Goal: Task Accomplishment & Management: Complete application form

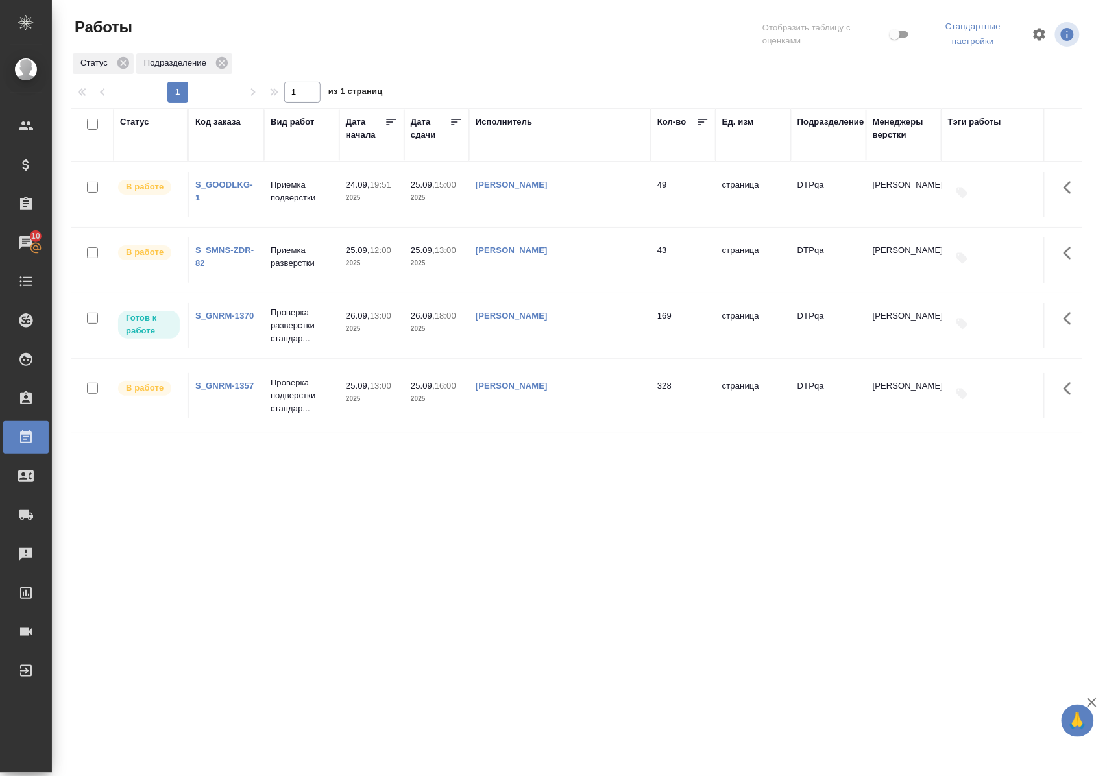
click at [293, 200] on p "Приемка подверстки" at bounding box center [302, 191] width 62 height 26
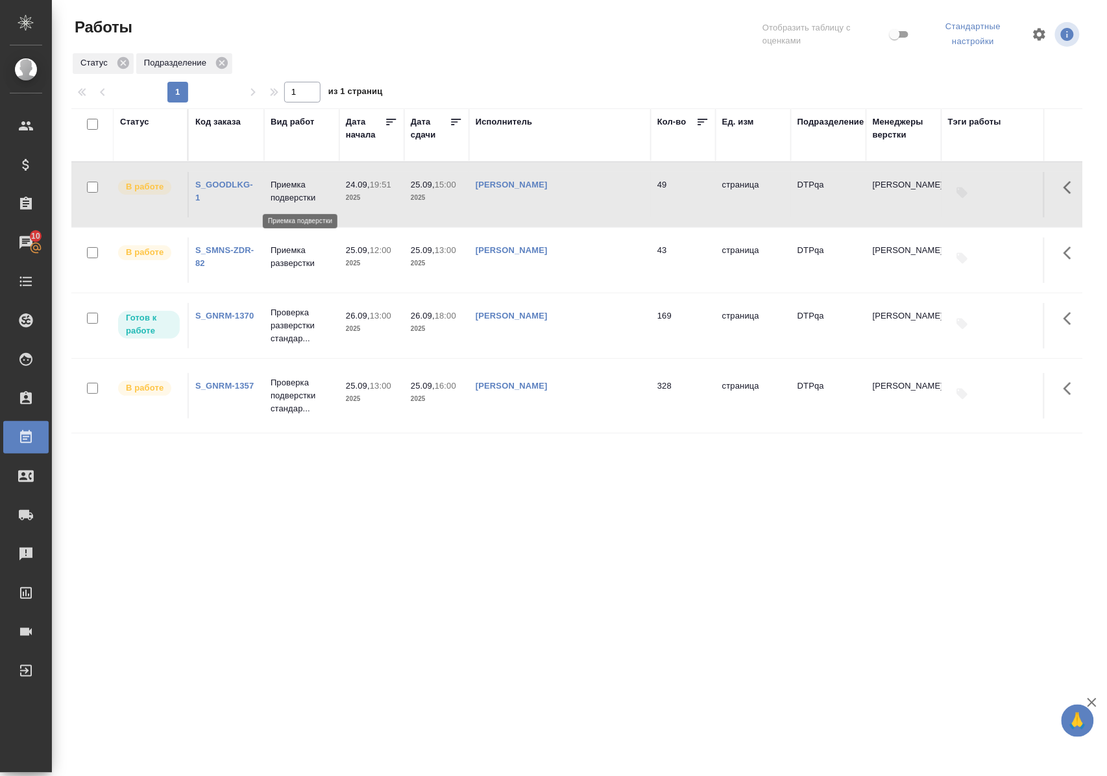
click at [293, 200] on p "Приемка подверстки" at bounding box center [302, 191] width 62 height 26
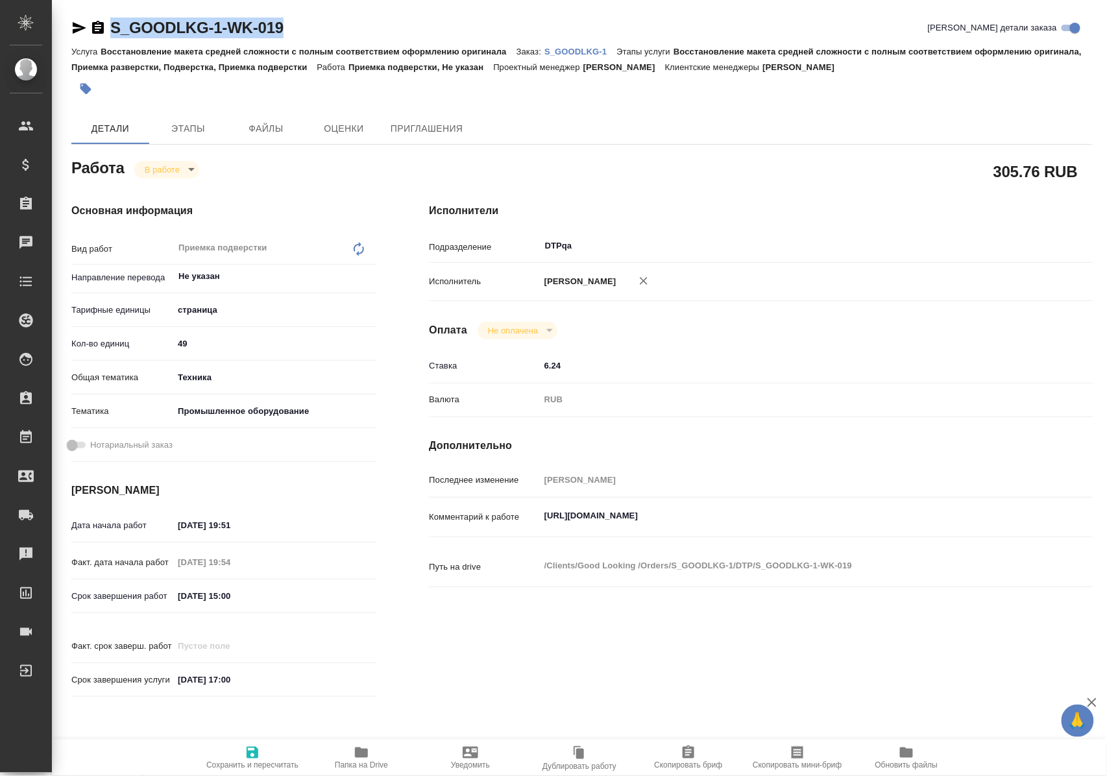
drag, startPoint x: 307, startPoint y: 29, endPoint x: 115, endPoint y: 36, distance: 192.2
click at [115, 36] on div "S_GOODLKG-1-WK-019 Кратко детали заказа" at bounding box center [581, 28] width 1021 height 21
copy link "S_GOODLKG-1-WK-019"
drag, startPoint x: 544, startPoint y: 528, endPoint x: 880, endPoint y: 525, distance: 336.7
click at [880, 525] on textarea "https://tera.awatera.com/Work/68cad0f5f67de760a73b0713/" at bounding box center [788, 516] width 496 height 22
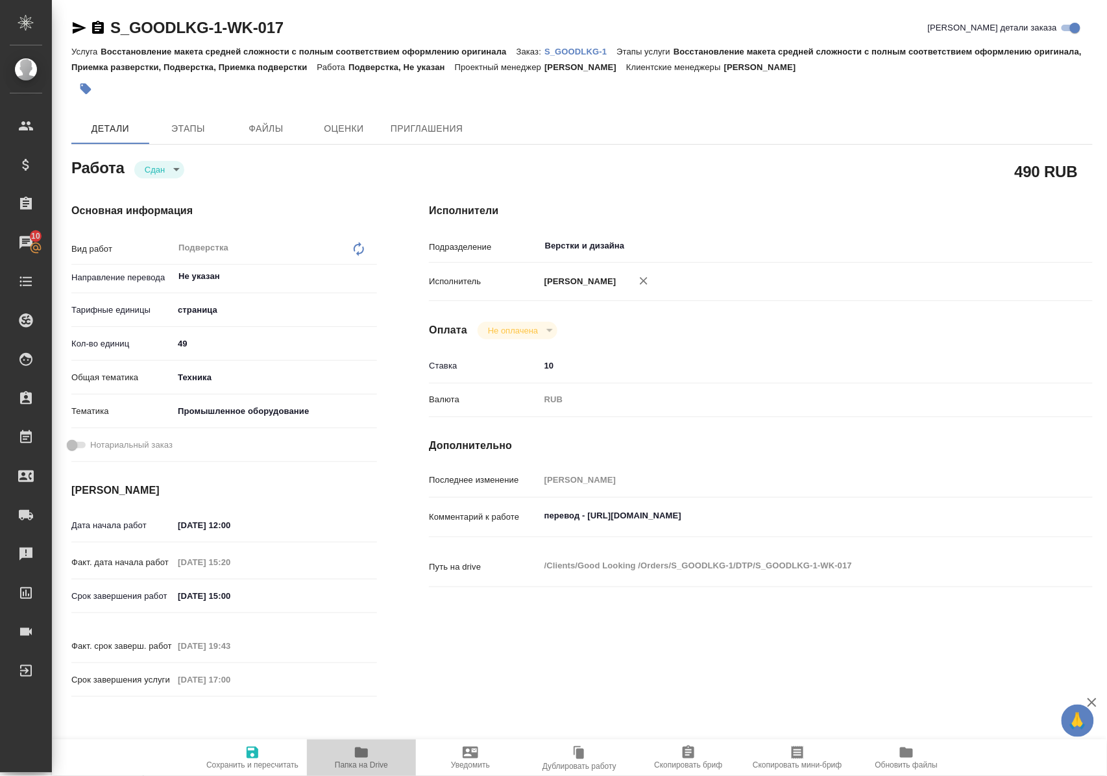
click at [361, 754] on icon "button" at bounding box center [361, 752] width 13 height 10
click at [570, 53] on p "S_GOODLKG-1" at bounding box center [580, 52] width 72 height 10
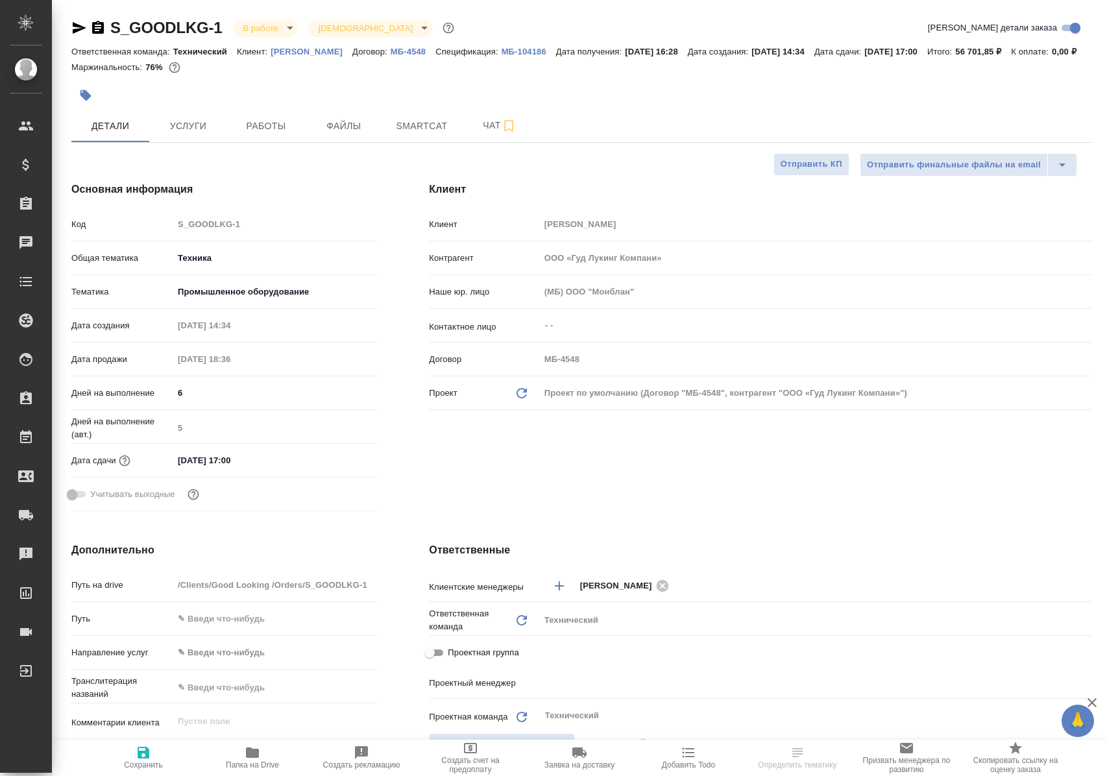
select select "RU"
type input "[PERSON_NAME]"
type input "Сеитов Павел"
click at [263, 134] on span "Работы" at bounding box center [266, 126] width 62 height 16
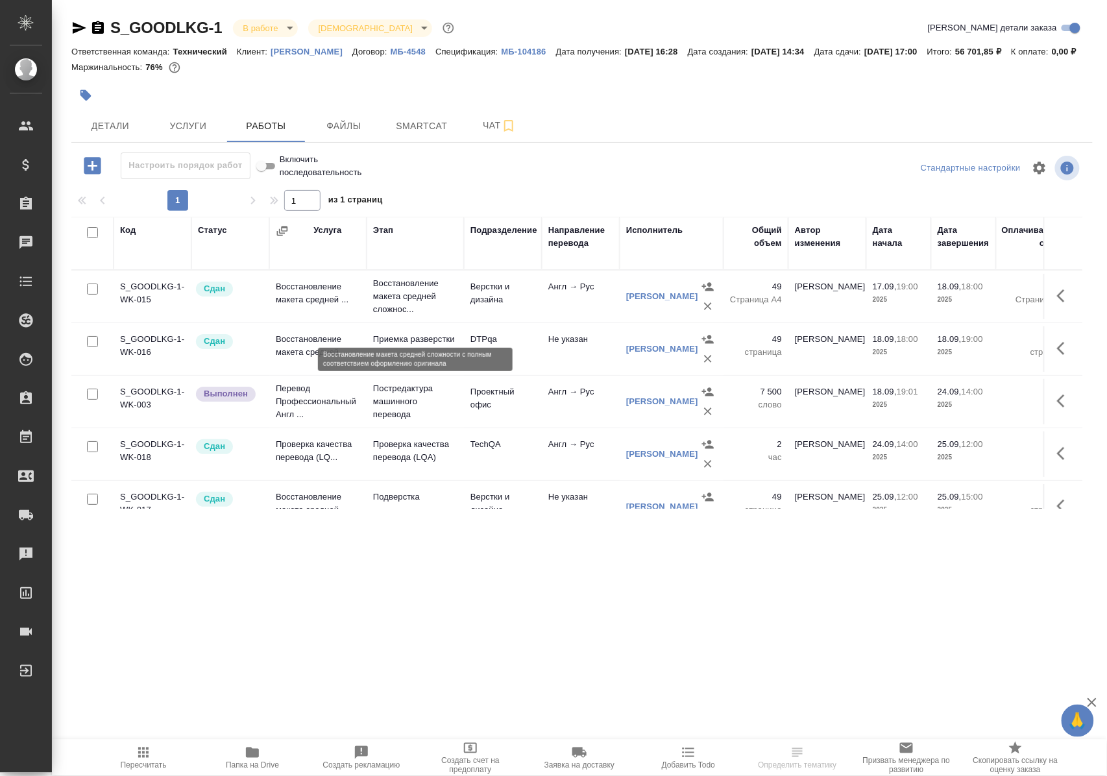
click at [410, 315] on p "Восстановление макета средней сложнос..." at bounding box center [415, 296] width 84 height 39
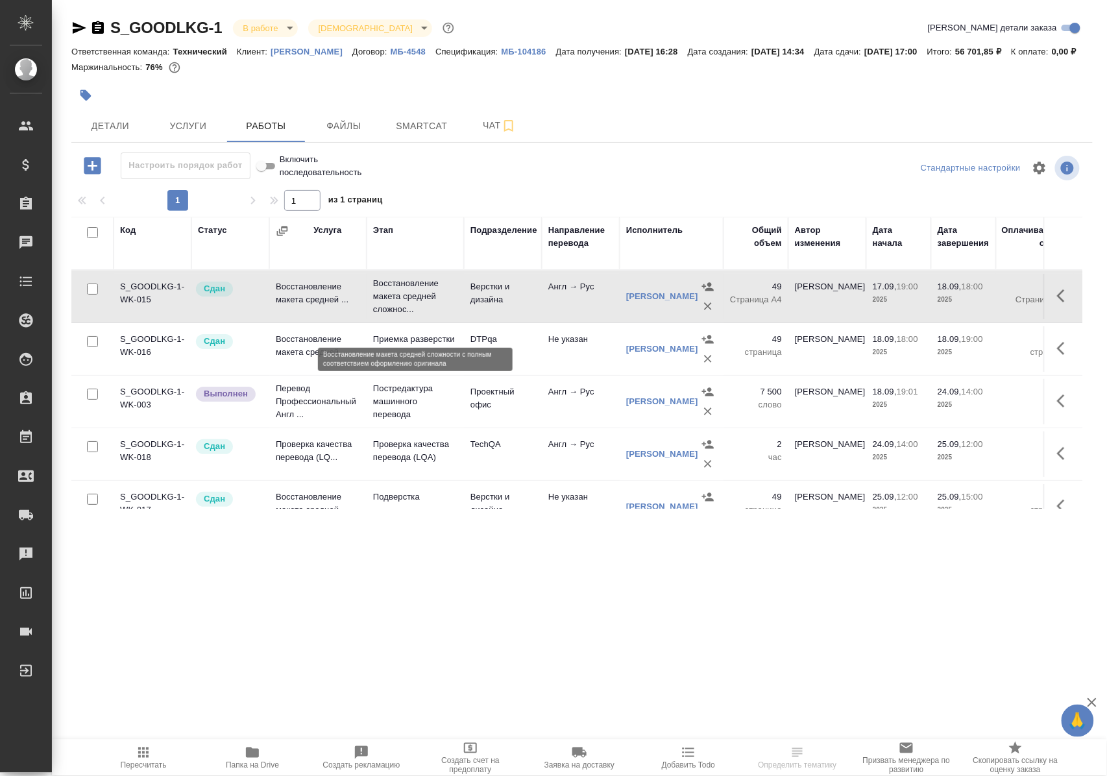
click at [410, 315] on p "Восстановление макета средней сложнос..." at bounding box center [415, 296] width 84 height 39
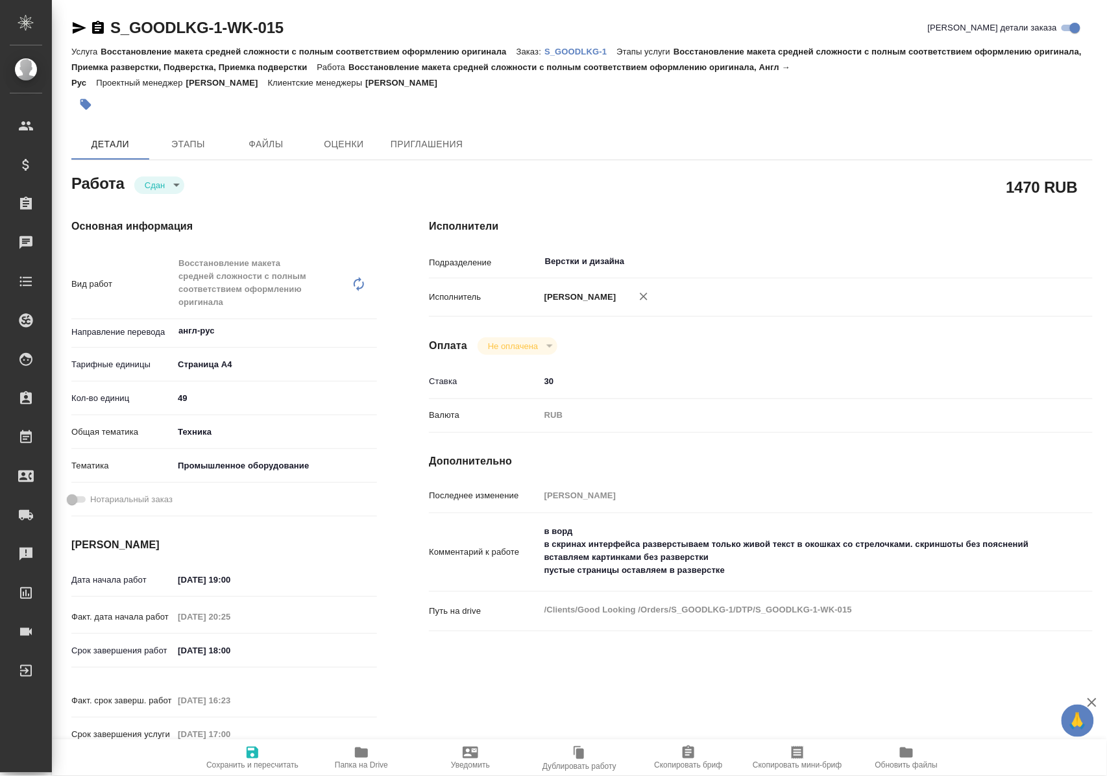
click at [361, 764] on span "Папка на Drive" at bounding box center [361, 764] width 53 height 9
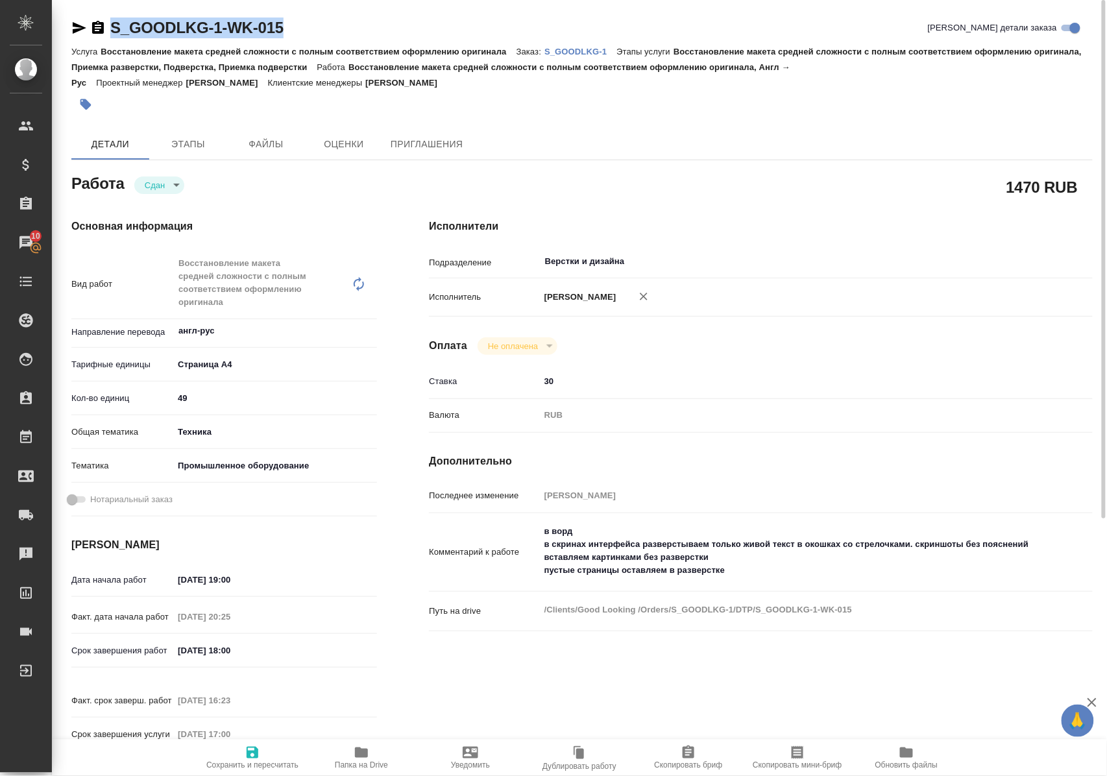
drag, startPoint x: 296, startPoint y: 25, endPoint x: 107, endPoint y: 29, distance: 188.8
click at [107, 29] on div "S_GOODLKG-1-WK-015 Кратко детали заказа" at bounding box center [581, 28] width 1021 height 21
copy link "S_GOODLKG-1-WK-015"
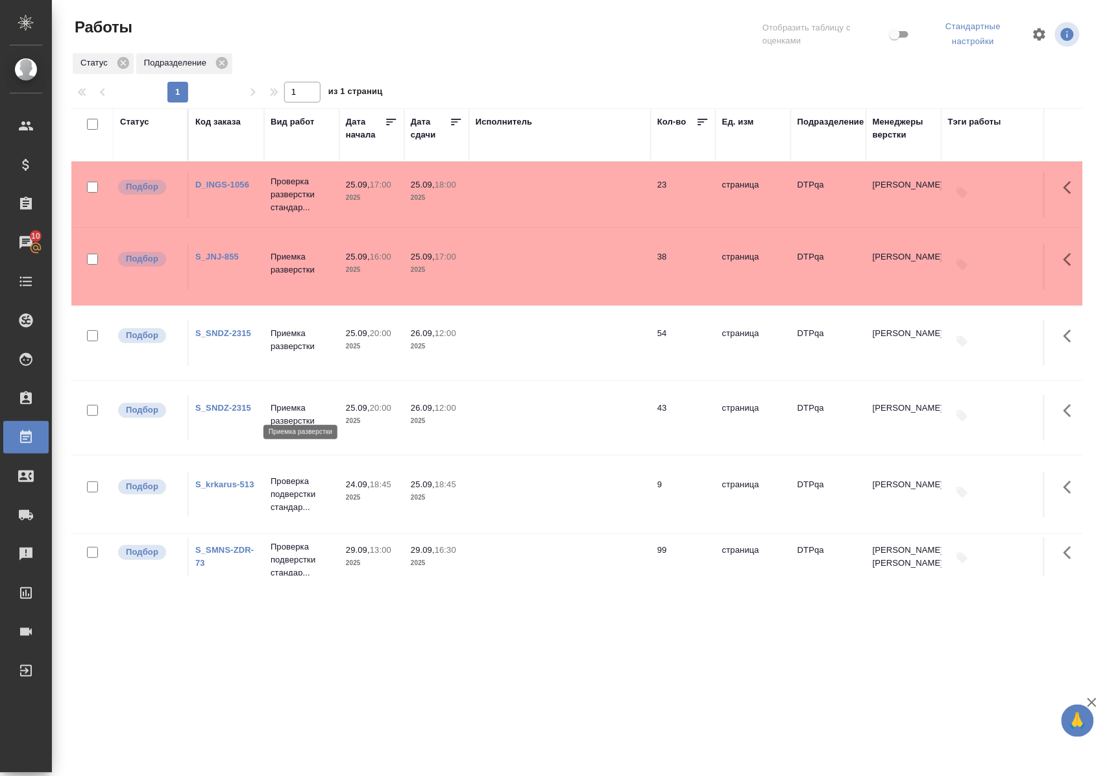
click at [302, 409] on p "Приемка разверстки" at bounding box center [302, 415] width 62 height 26
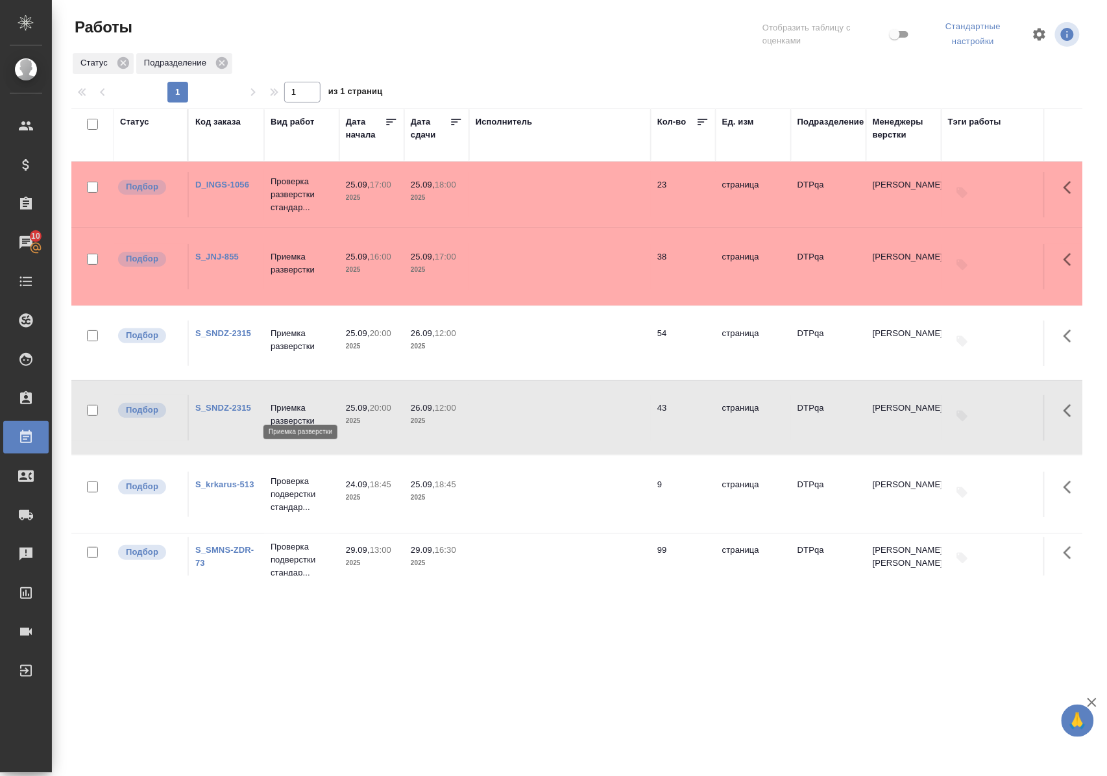
click at [302, 409] on p "Приемка разверстки" at bounding box center [302, 415] width 62 height 26
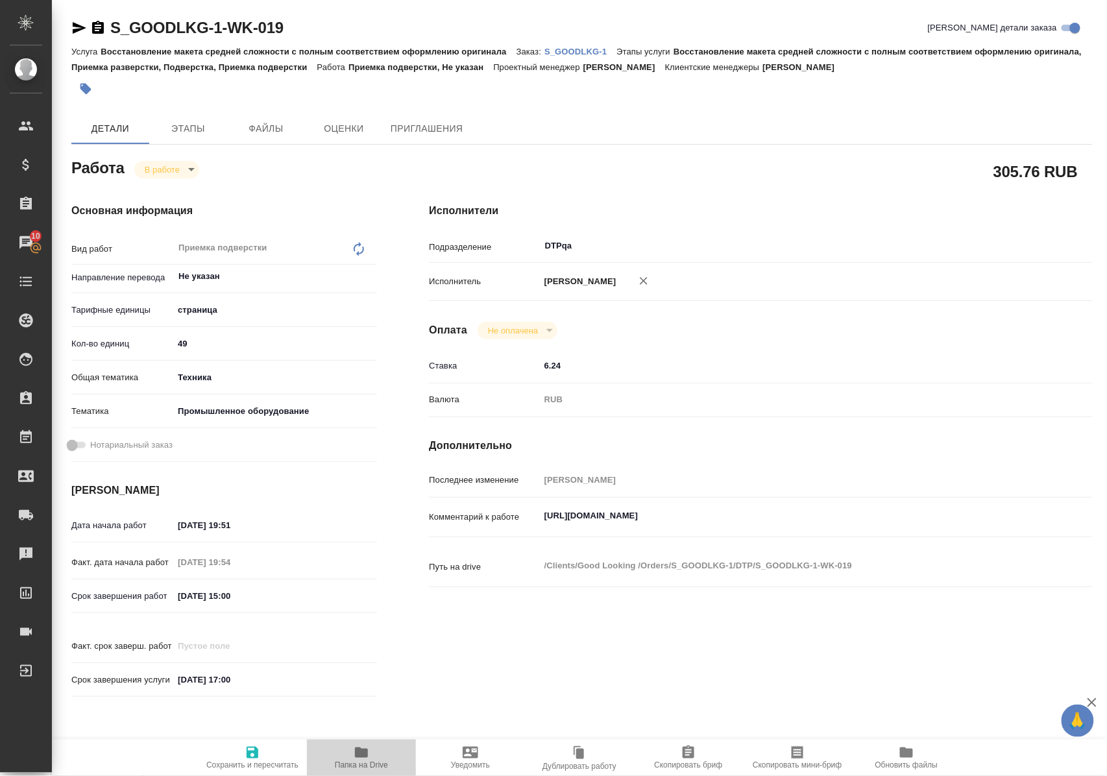
drag, startPoint x: 356, startPoint y: 755, endPoint x: 389, endPoint y: 722, distance: 46.8
click at [356, 754] on icon "button" at bounding box center [361, 752] width 13 height 10
click at [190, 169] on body "🙏 .cls-1 fill:#fff; AWATERA Polushina Alena Клиенты Спецификации Заказы 10 Чаты…" at bounding box center [553, 388] width 1107 height 776
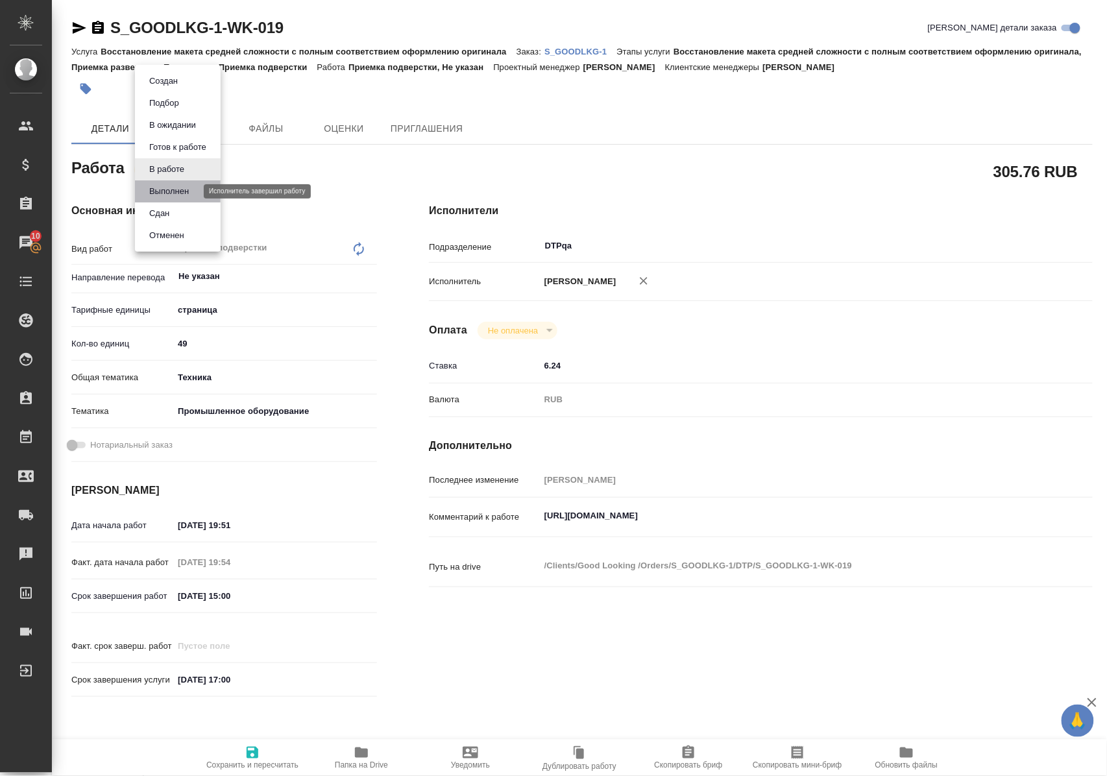
click at [187, 189] on button "Выполнен" at bounding box center [168, 191] width 47 height 14
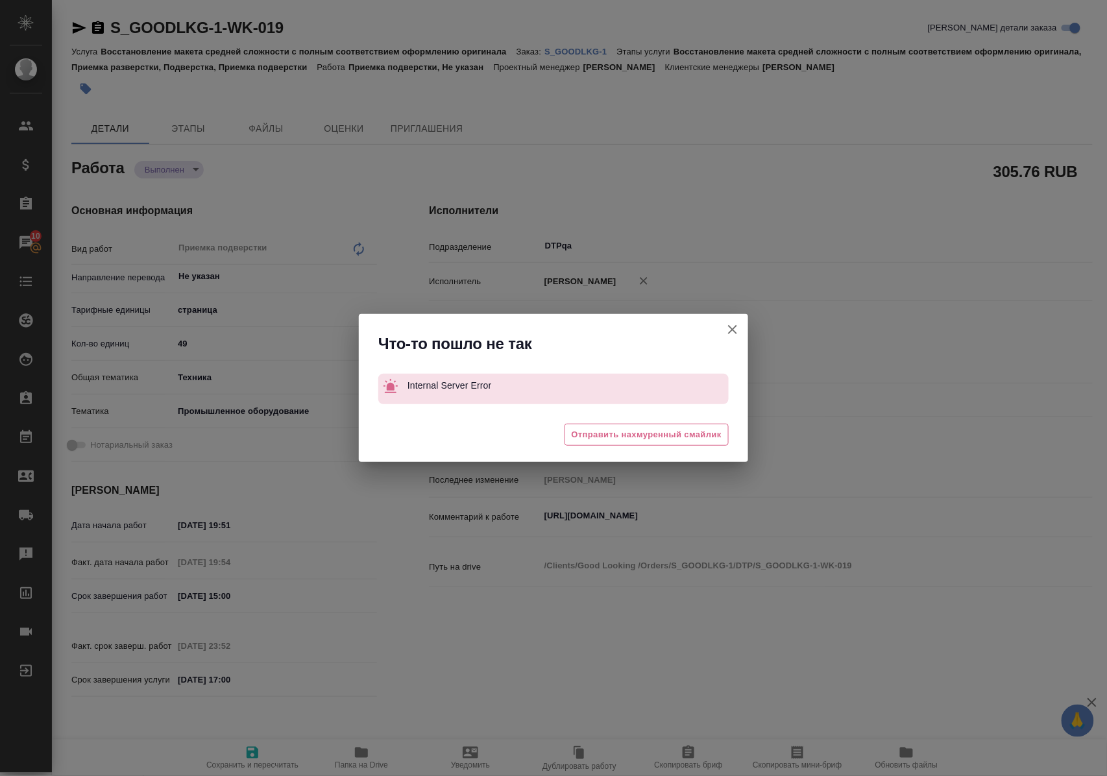
type textarea "x"
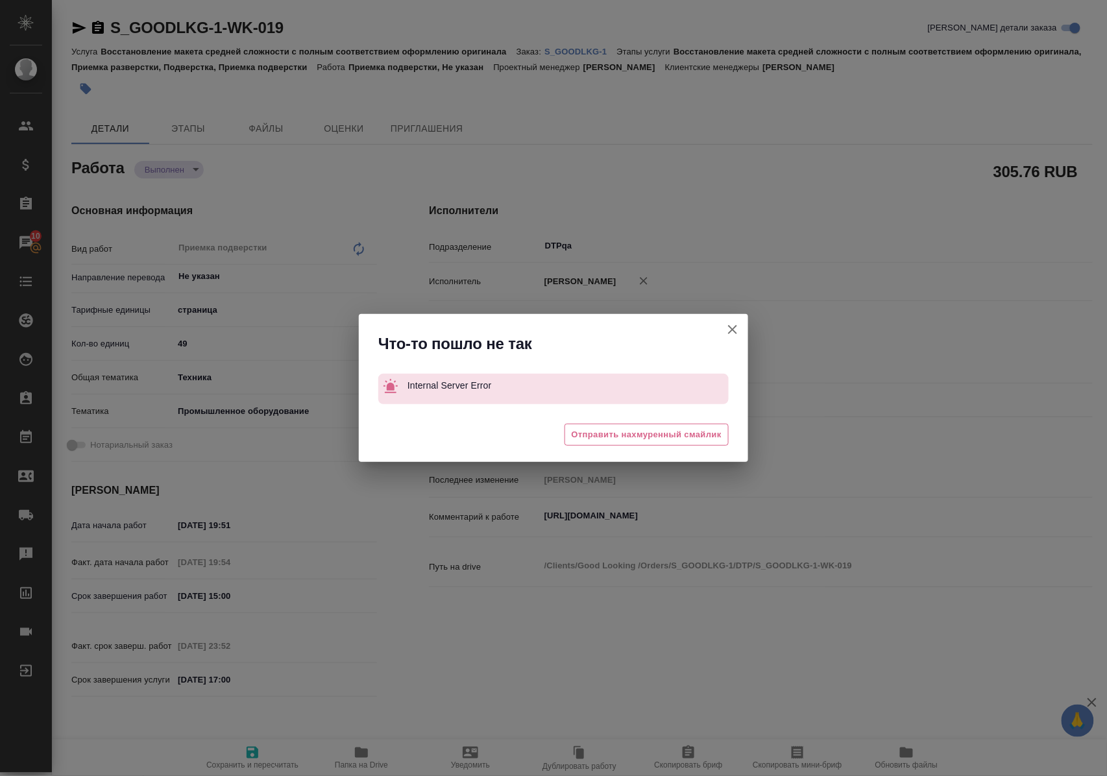
drag, startPoint x: 737, startPoint y: 328, endPoint x: 746, endPoint y: 331, distance: 9.4
click at [736, 330] on icon "button" at bounding box center [733, 330] width 16 height 16
type textarea "x"
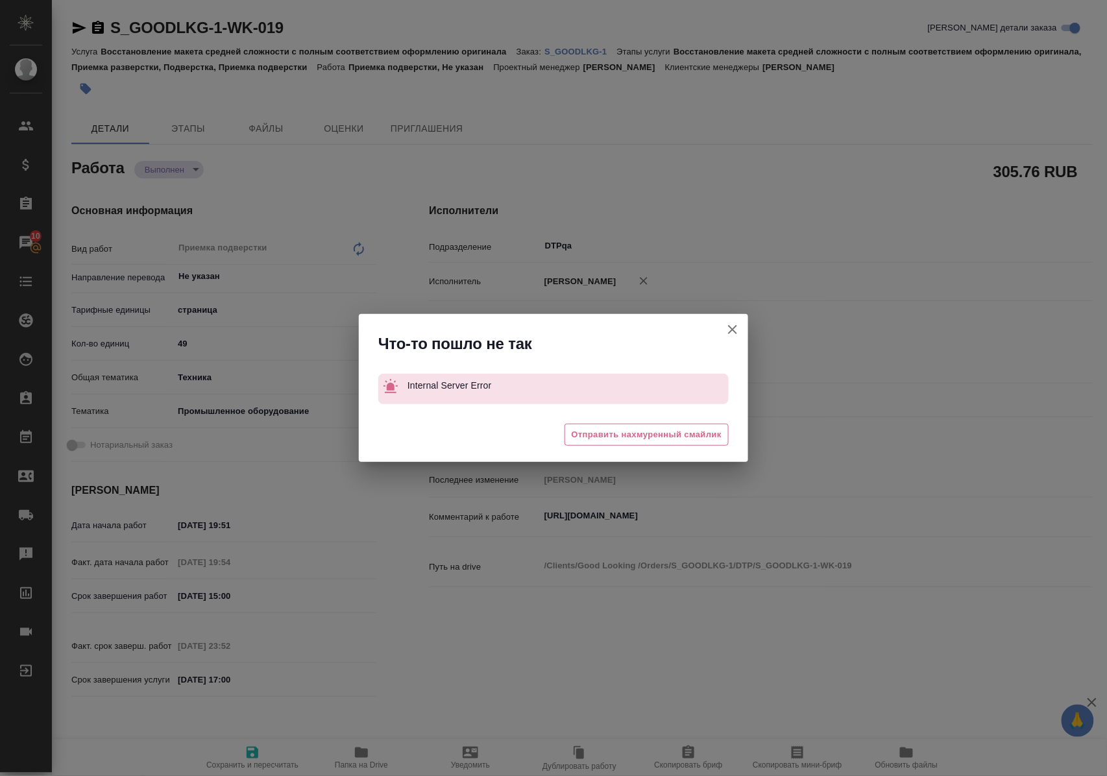
type textarea "x"
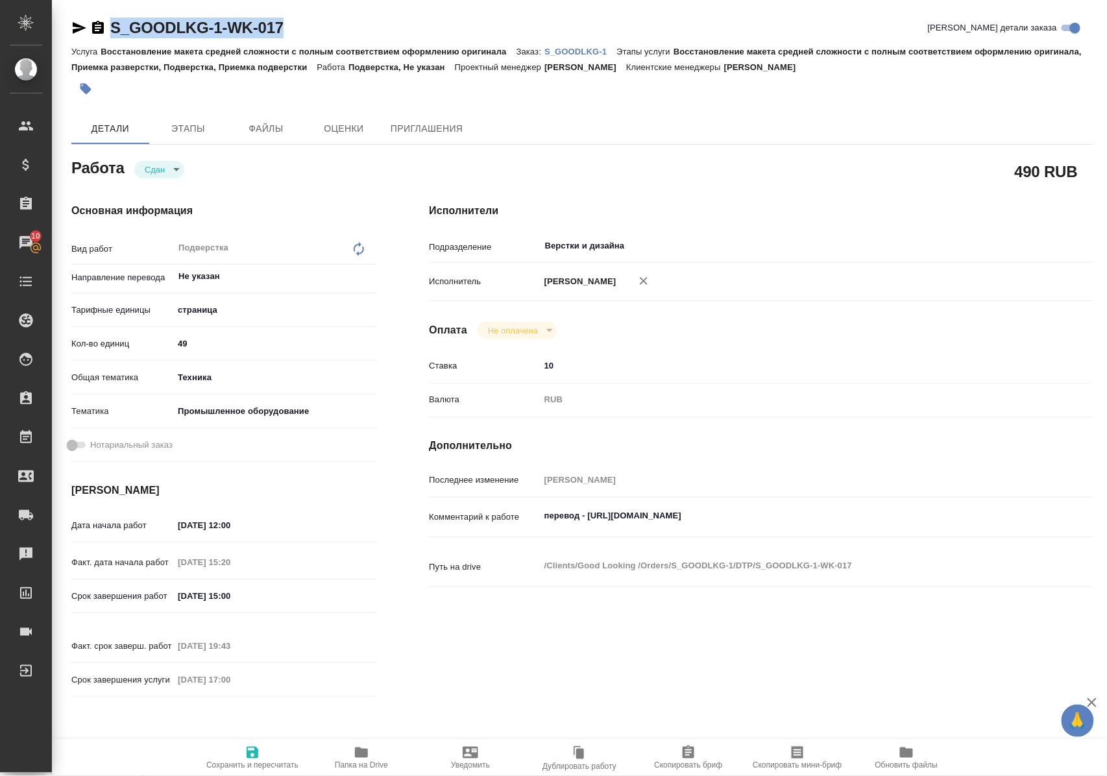
drag, startPoint x: 323, startPoint y: 31, endPoint x: 112, endPoint y: 40, distance: 211.7
click at [112, 40] on div "S_GOODLKG-1-WK-017 Кратко детали заказа" at bounding box center [581, 31] width 1021 height 26
copy link "S_GOODLKG-1-WK-017"
click at [584, 45] on link "S_GOODLKG-1" at bounding box center [580, 50] width 72 height 11
click at [372, 760] on span "Папка на Drive" at bounding box center [361, 764] width 53 height 9
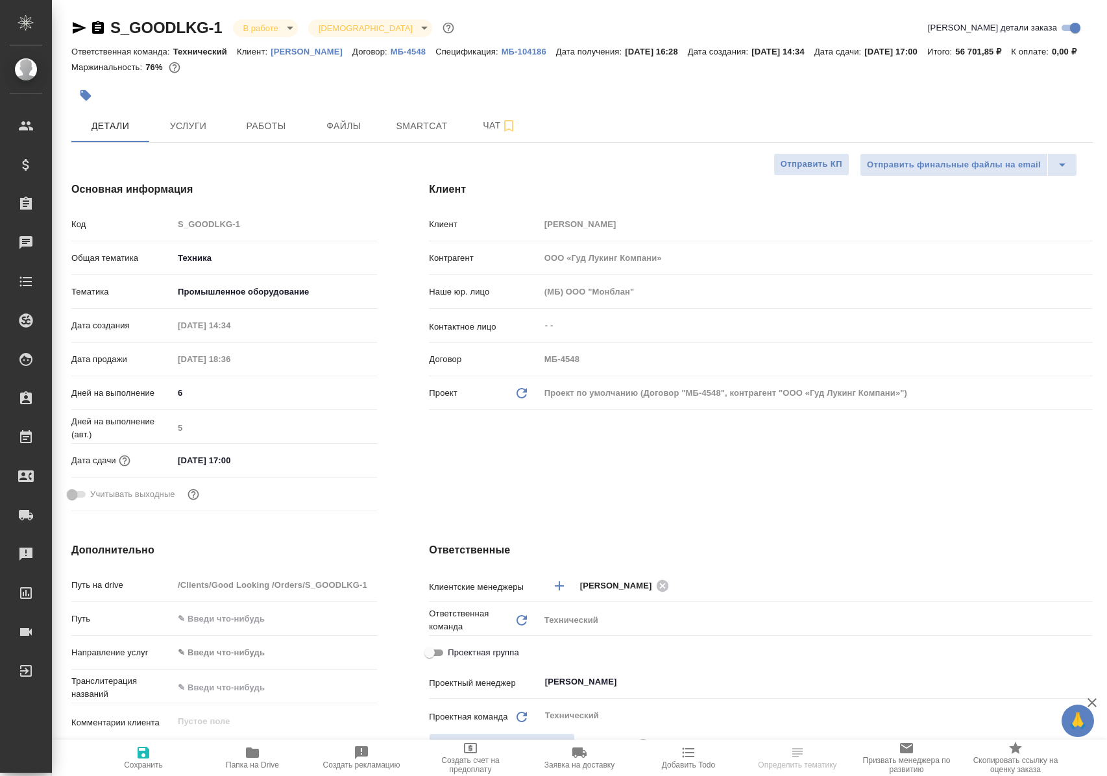
select select "RU"
click at [278, 134] on span "Работы" at bounding box center [266, 126] width 62 height 16
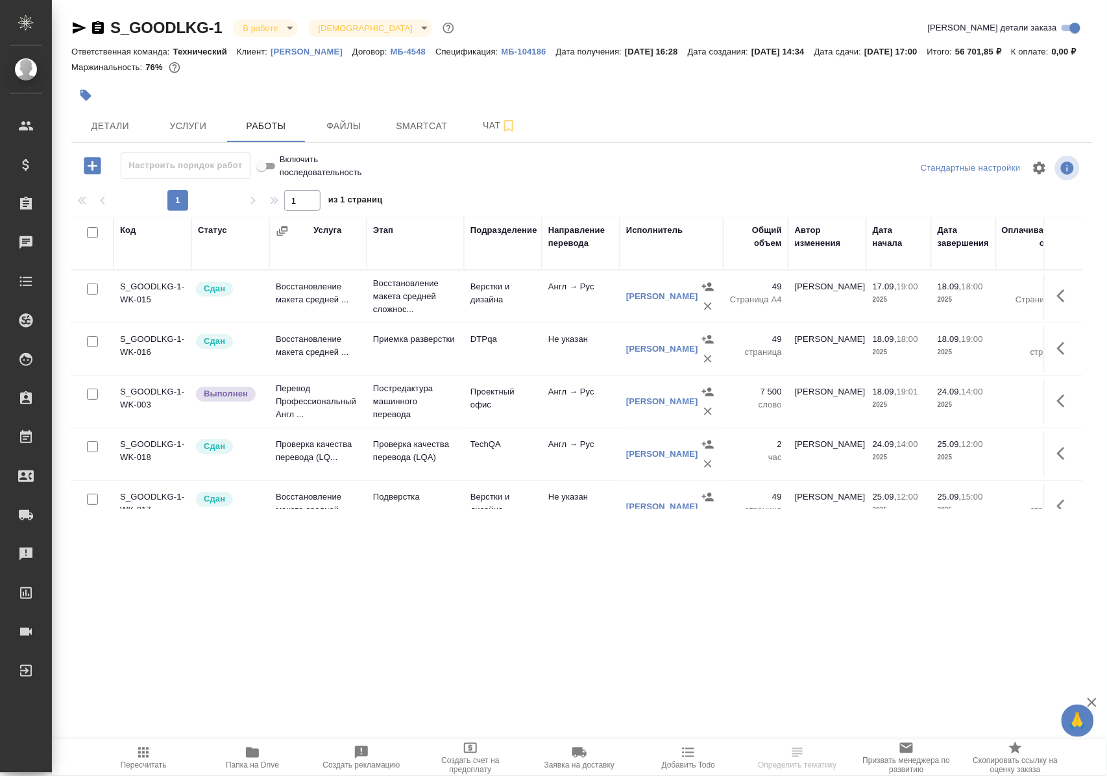
scroll to position [86, 0]
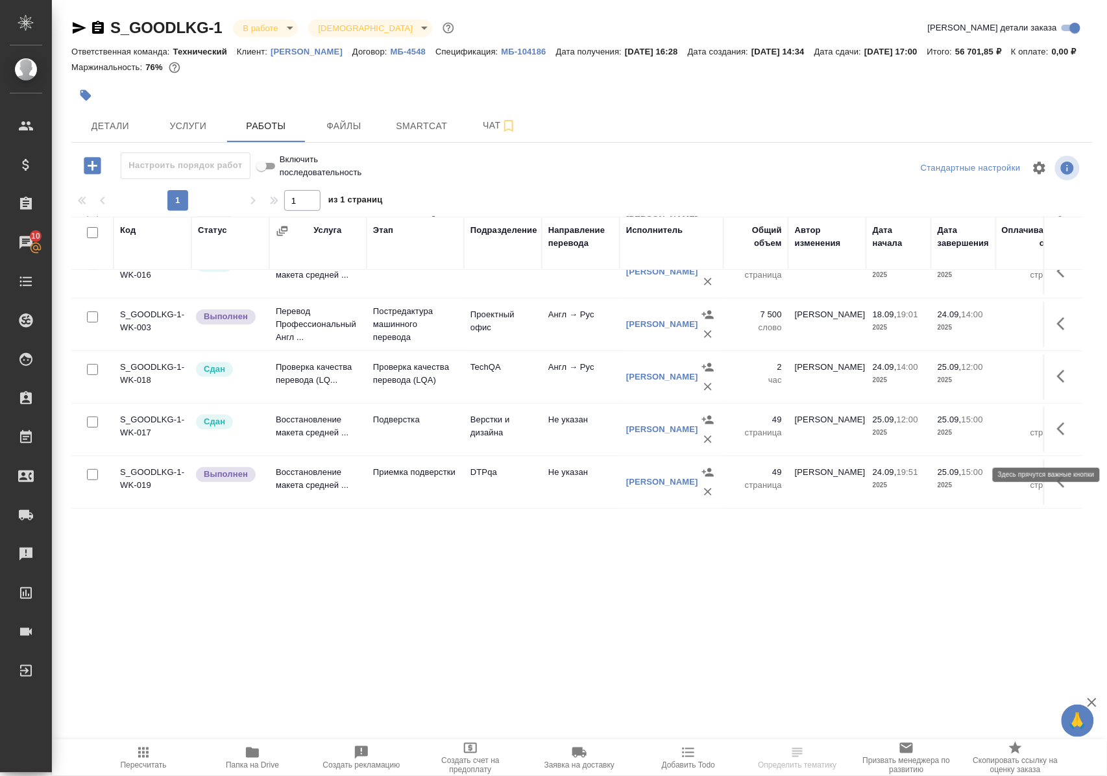
click at [1057, 435] on icon "button" at bounding box center [1061, 428] width 8 height 13
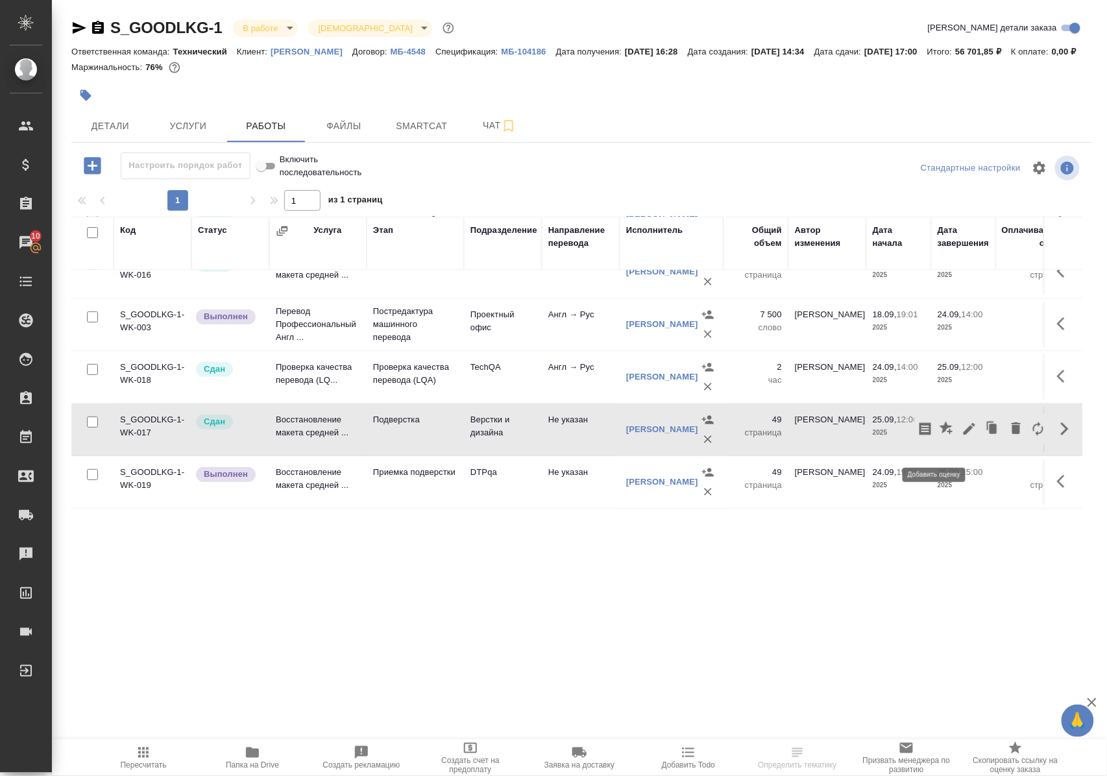
click at [939, 434] on icon "button" at bounding box center [945, 427] width 13 height 13
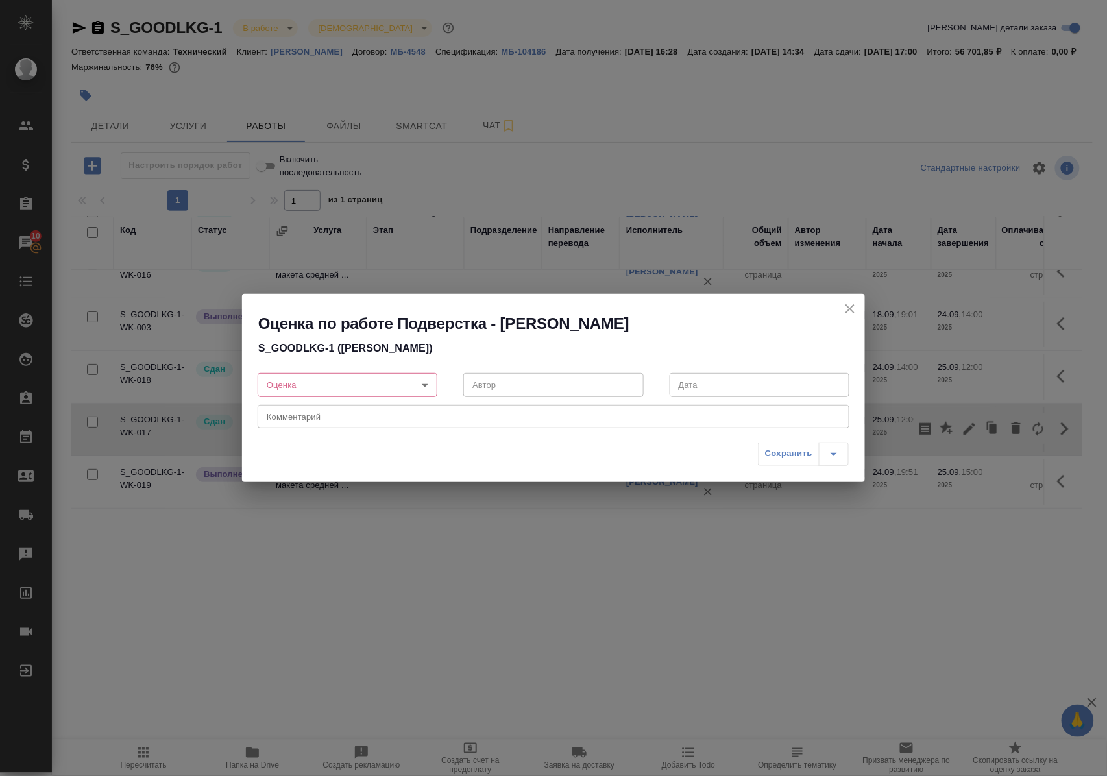
click at [426, 382] on body "🙏 .cls-1 fill:#fff; AWATERA Polushina Alena Клиенты Спецификации Заказы 10 Чаты…" at bounding box center [553, 388] width 1107 height 776
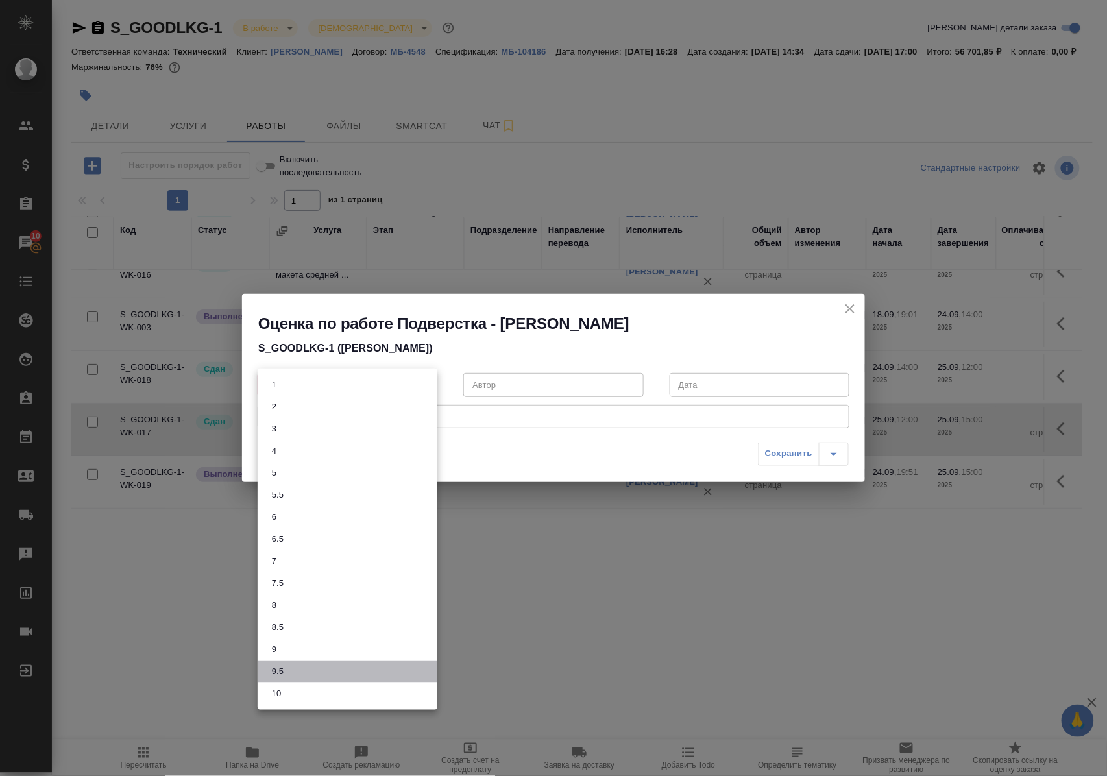
click at [297, 671] on li "9.5" at bounding box center [348, 671] width 180 height 22
type input "9.5"
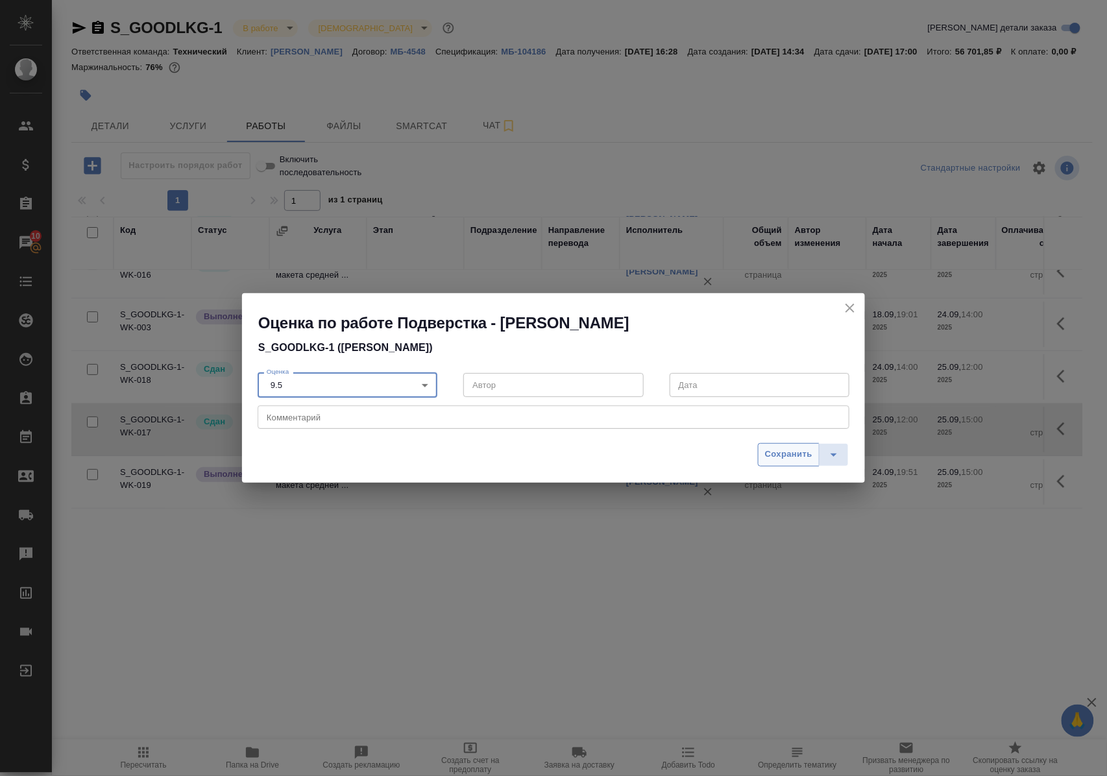
click at [777, 452] on span "Сохранить" at bounding box center [788, 454] width 47 height 15
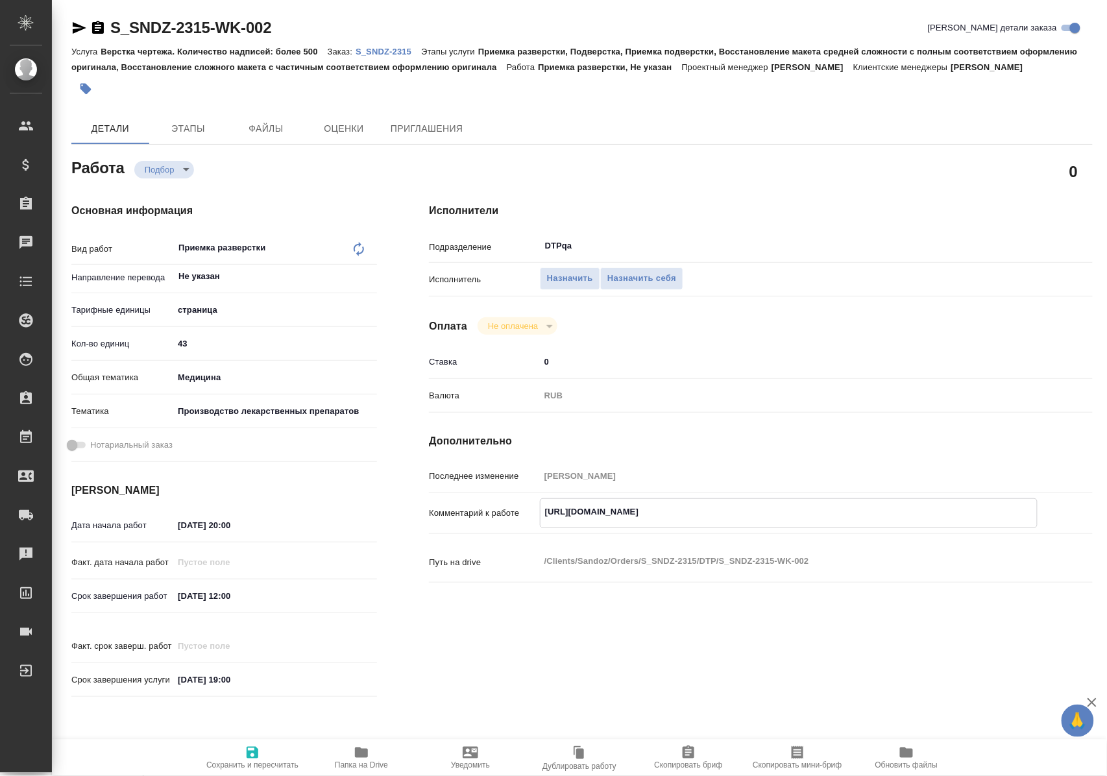
drag, startPoint x: 549, startPoint y: 525, endPoint x: 847, endPoint y: 540, distance: 298.8
click at [845, 528] on div "https://tera.awatera.com/Work/68d39c05953c16fe16e8f488/ x" at bounding box center [789, 513] width 498 height 30
click at [636, 286] on span "Назначить себя" at bounding box center [641, 278] width 69 height 15
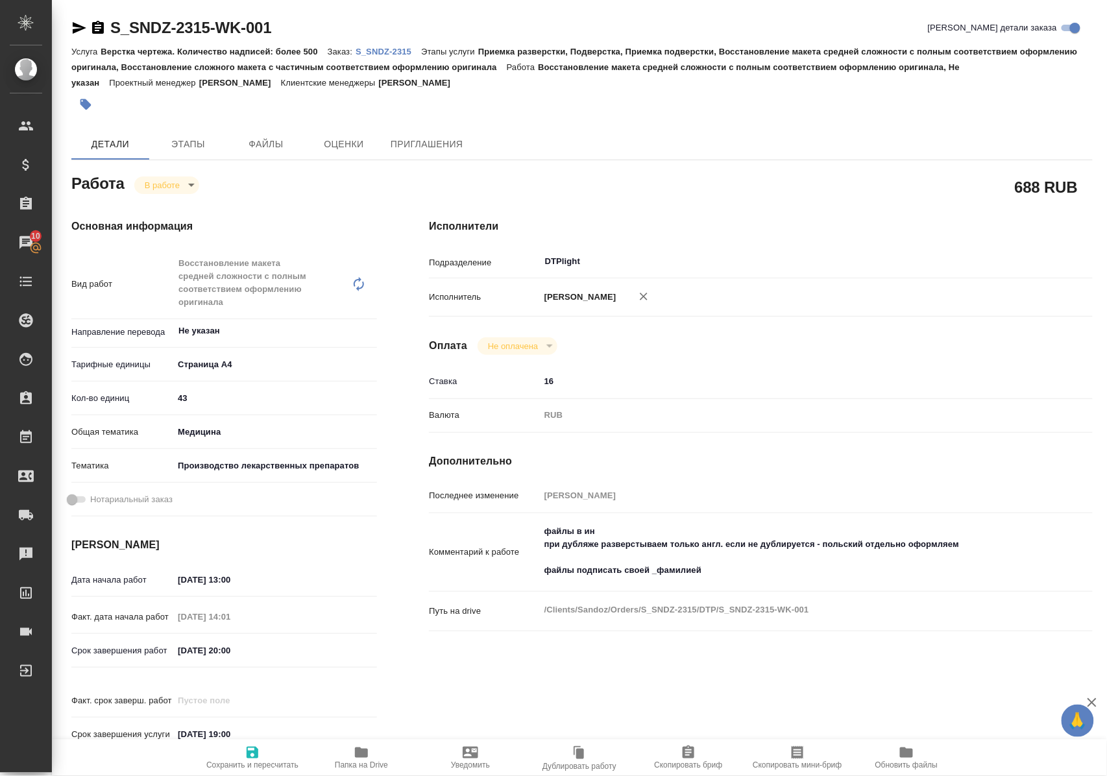
click at [364, 756] on icon "button" at bounding box center [361, 752] width 13 height 10
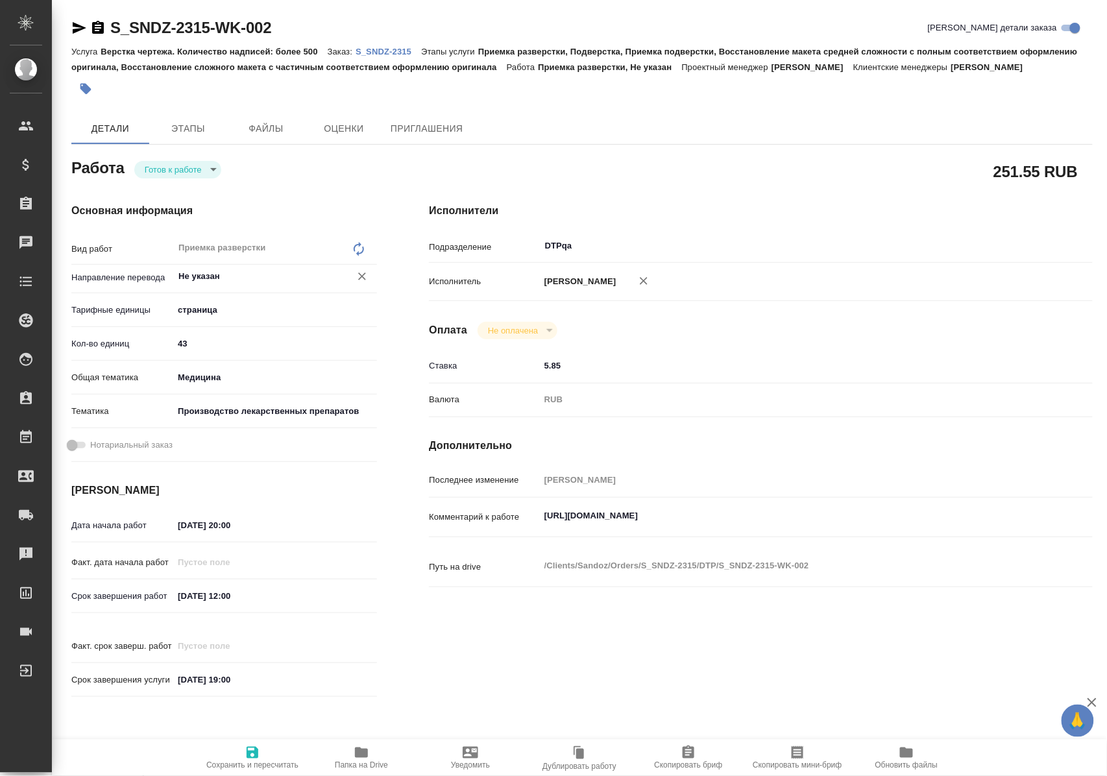
type textarea "x"
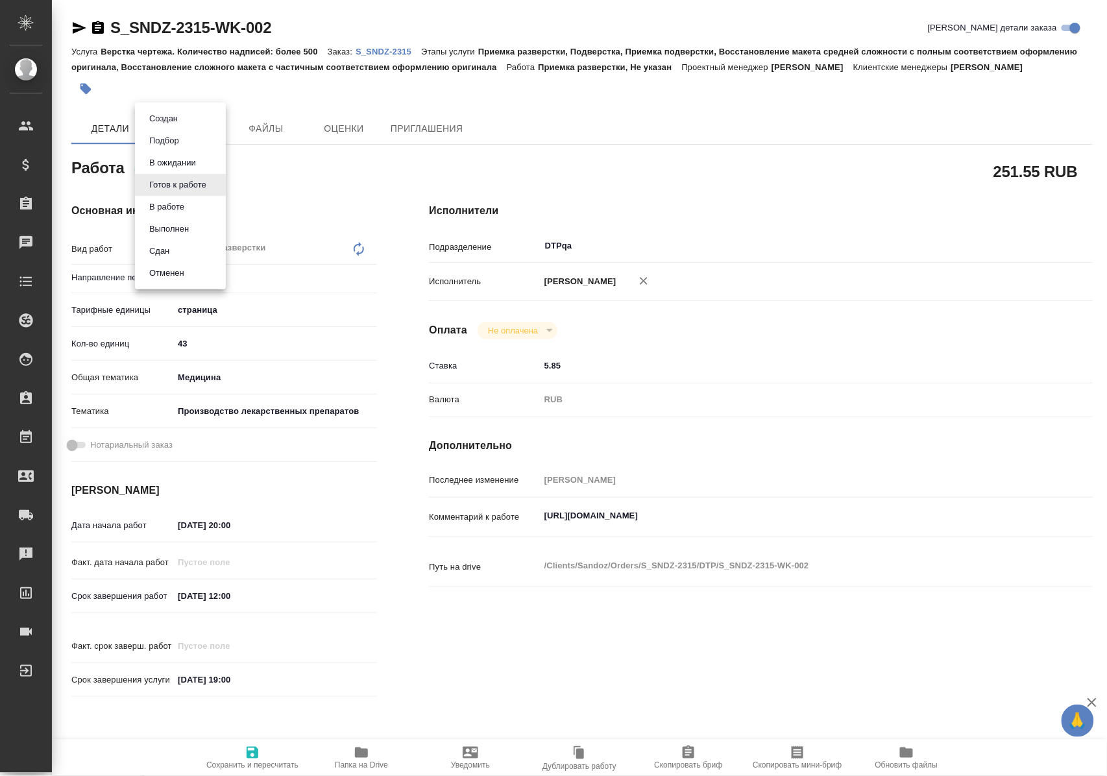
click at [205, 187] on body "🙏 .cls-1 fill:#fff; AWATERA [PERSON_NAME] Спецификации Заказы Чаты Todo Проекты…" at bounding box center [553, 388] width 1107 height 776
type textarea "x"
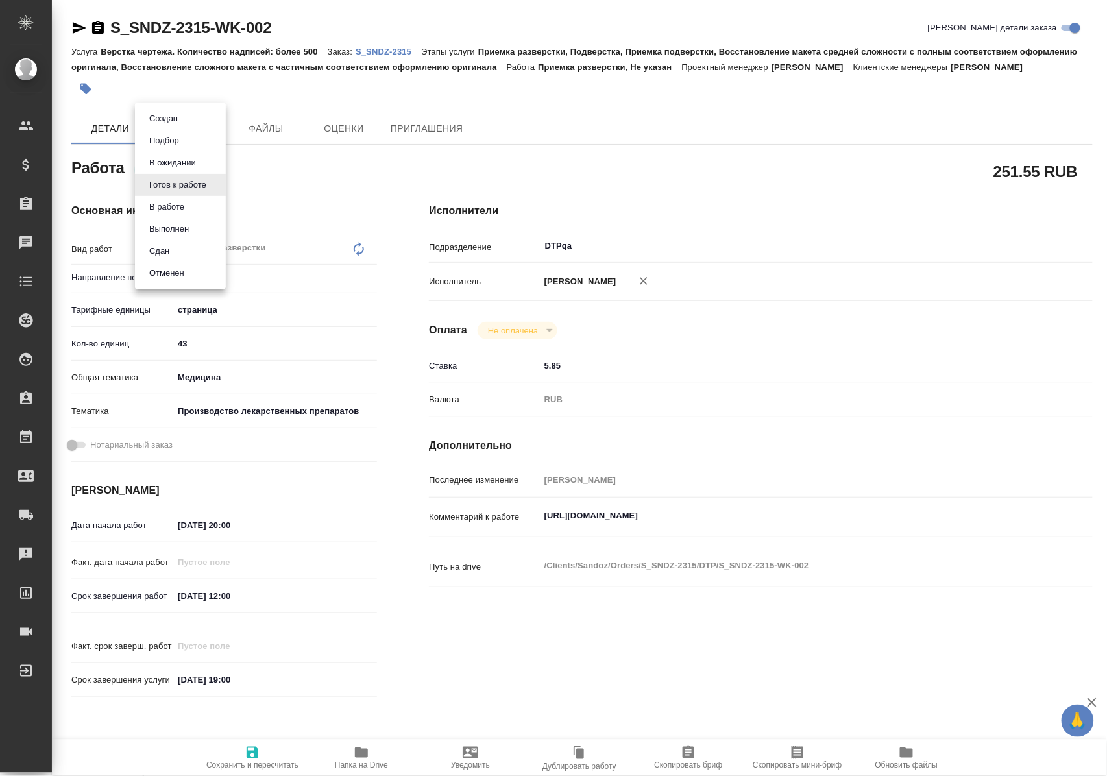
type textarea "x"
click at [206, 162] on li "В ожидании" at bounding box center [180, 163] width 91 height 22
type textarea "x"
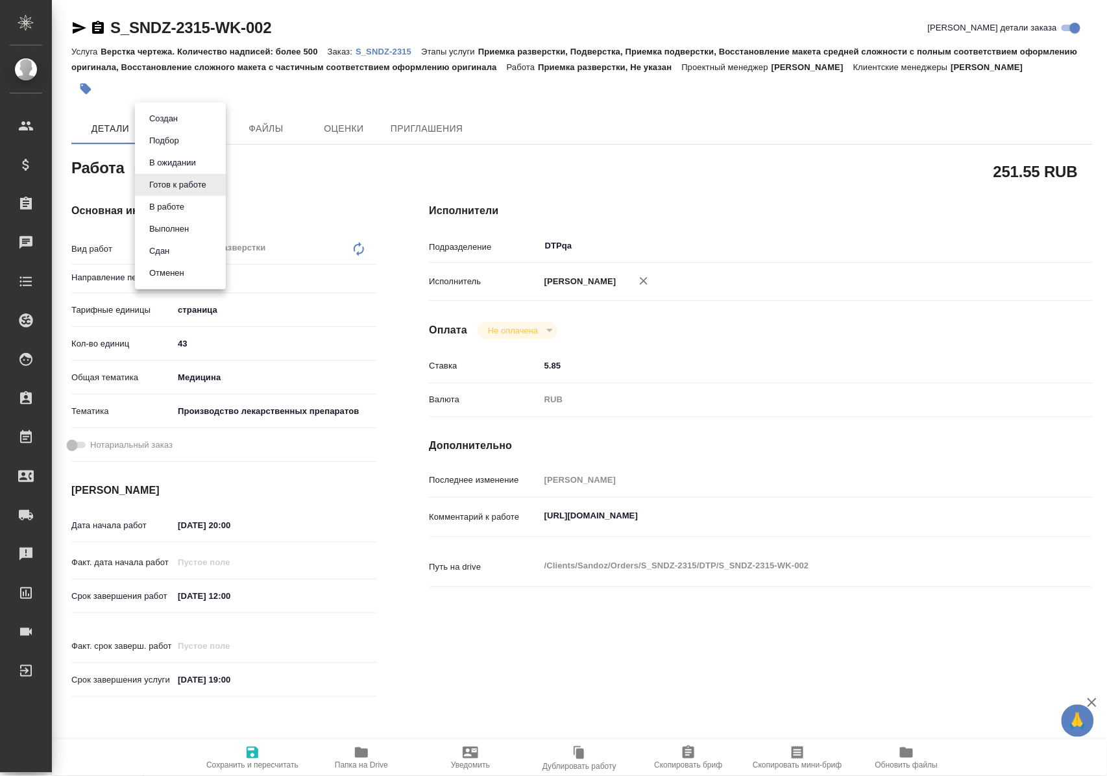
type textarea "x"
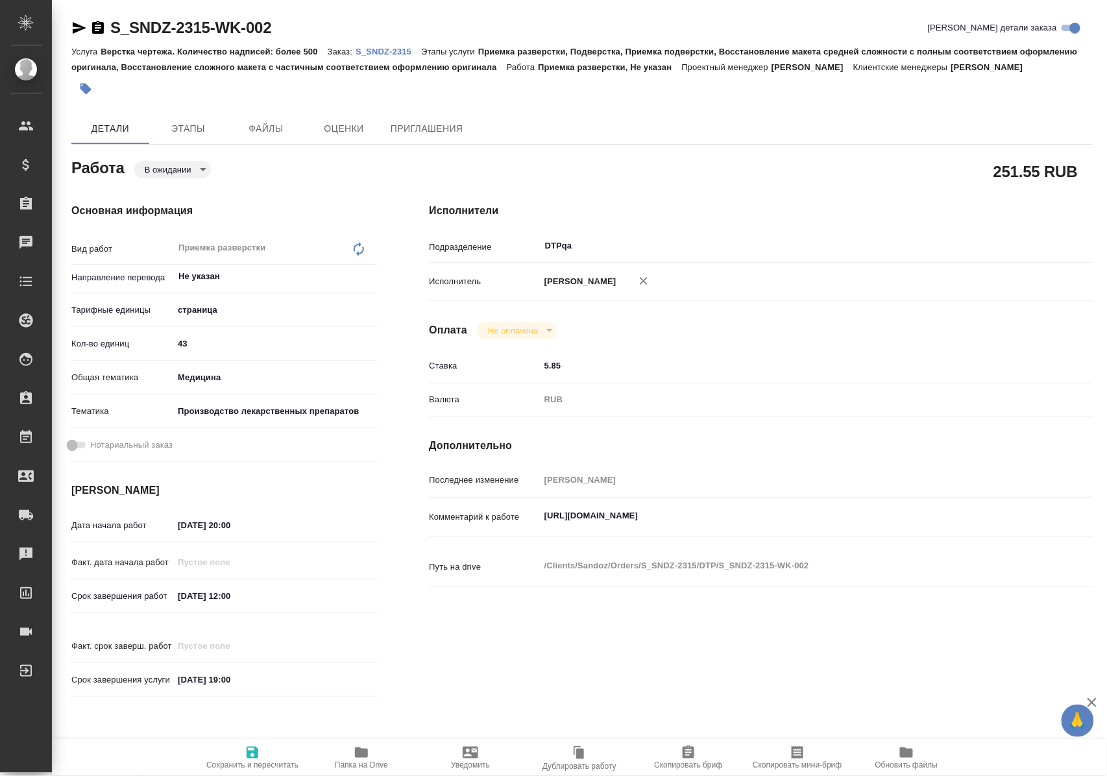
type textarea "x"
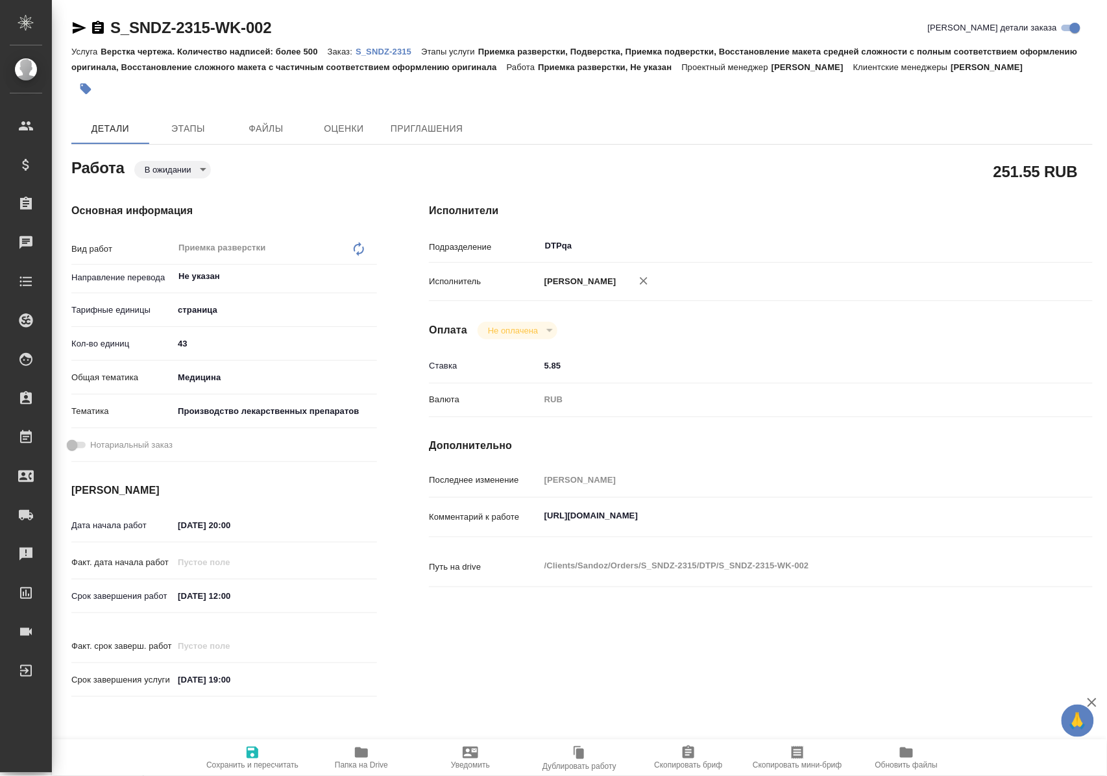
type textarea "x"
click at [252, 750] on icon "button" at bounding box center [253, 753] width 16 height 16
type textarea "x"
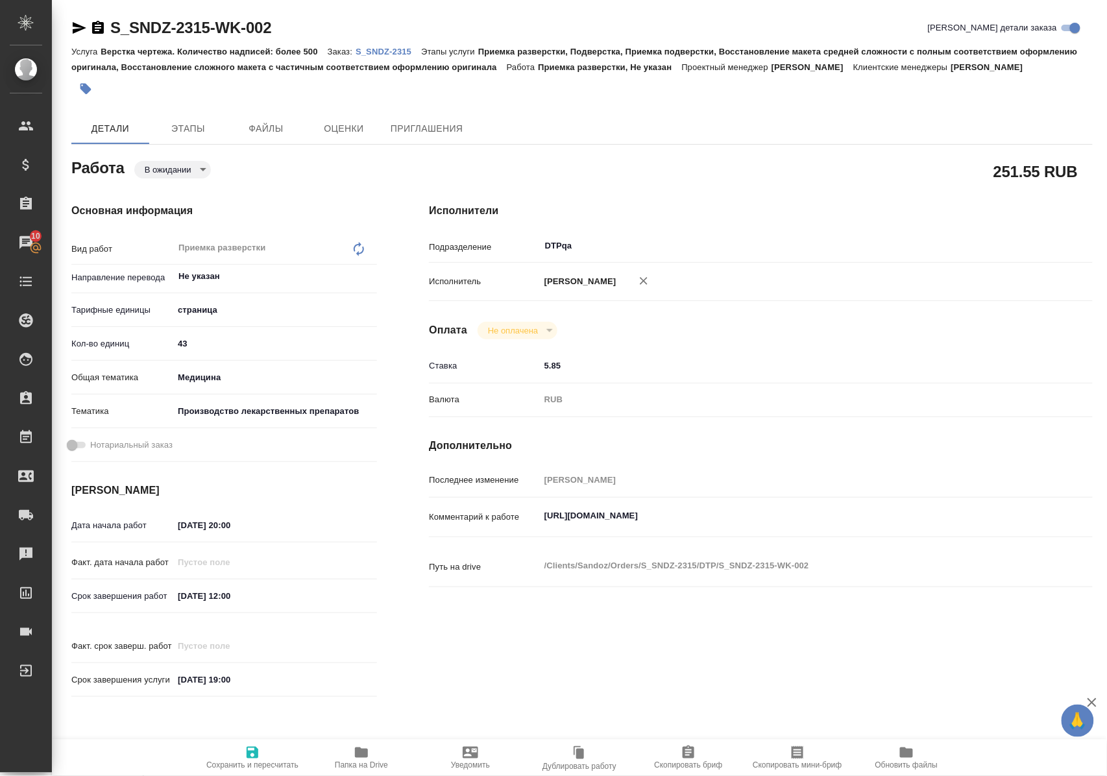
type textarea "x"
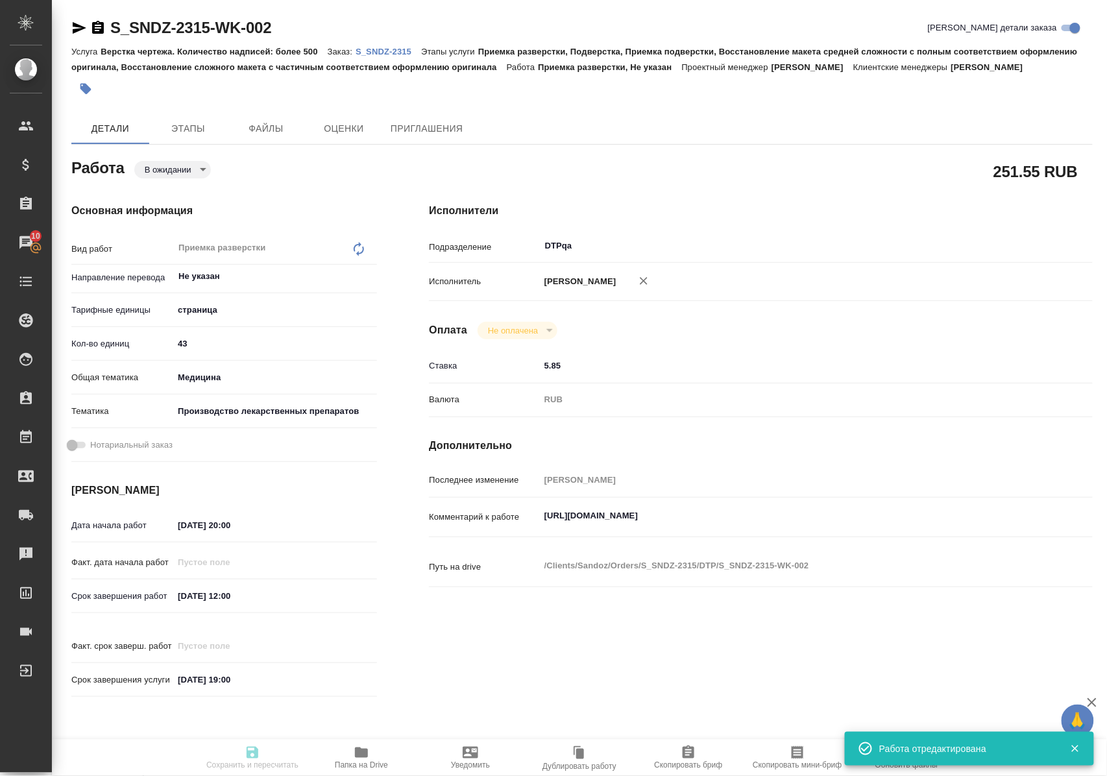
type textarea "x"
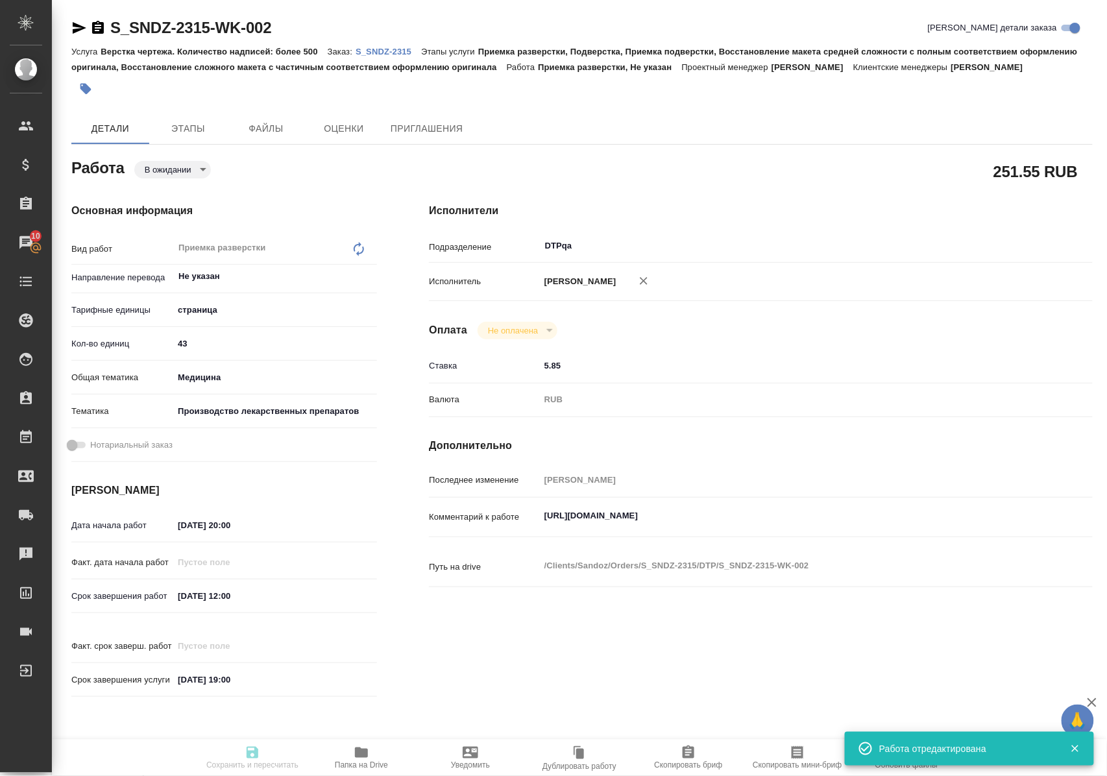
type input "pending"
type textarea "Приемка разверстки"
type textarea "x"
type input "Не указан"
type input "5a8b1489cc6b4906c91bfdb2"
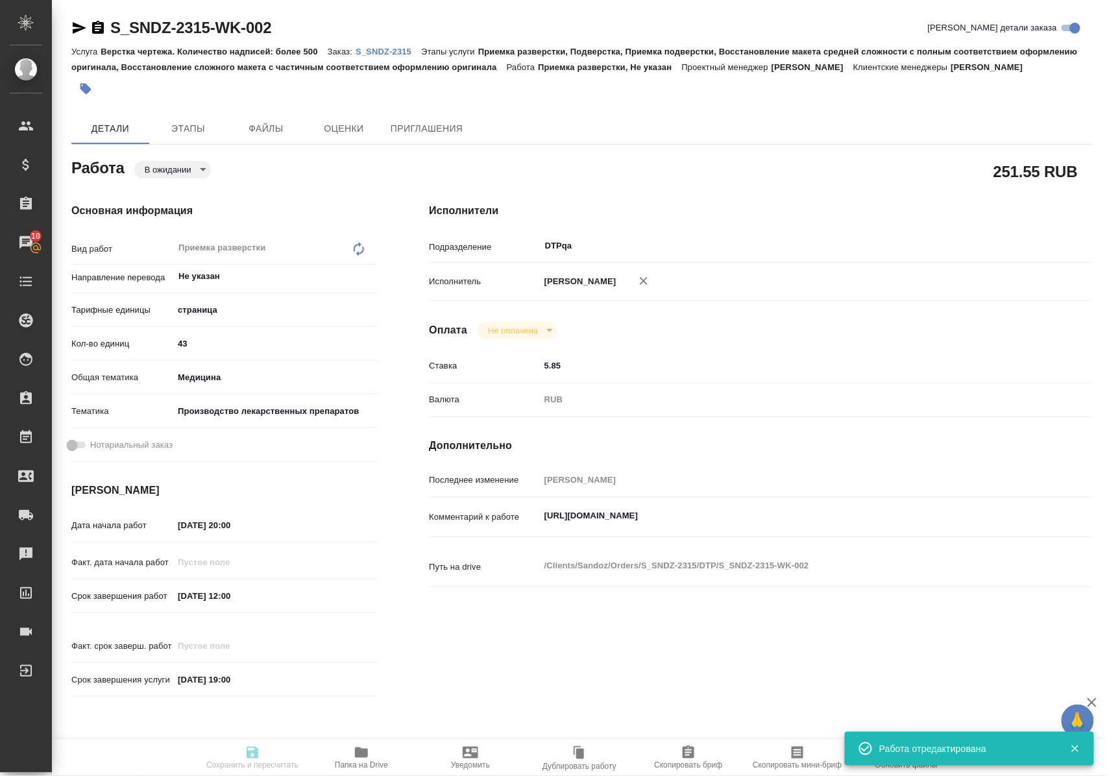
type input "43"
type input "med"
type input "614982fec5ecbb70f805293f"
type input "[DATE] 20:00"
type input "[DATE] 12:00"
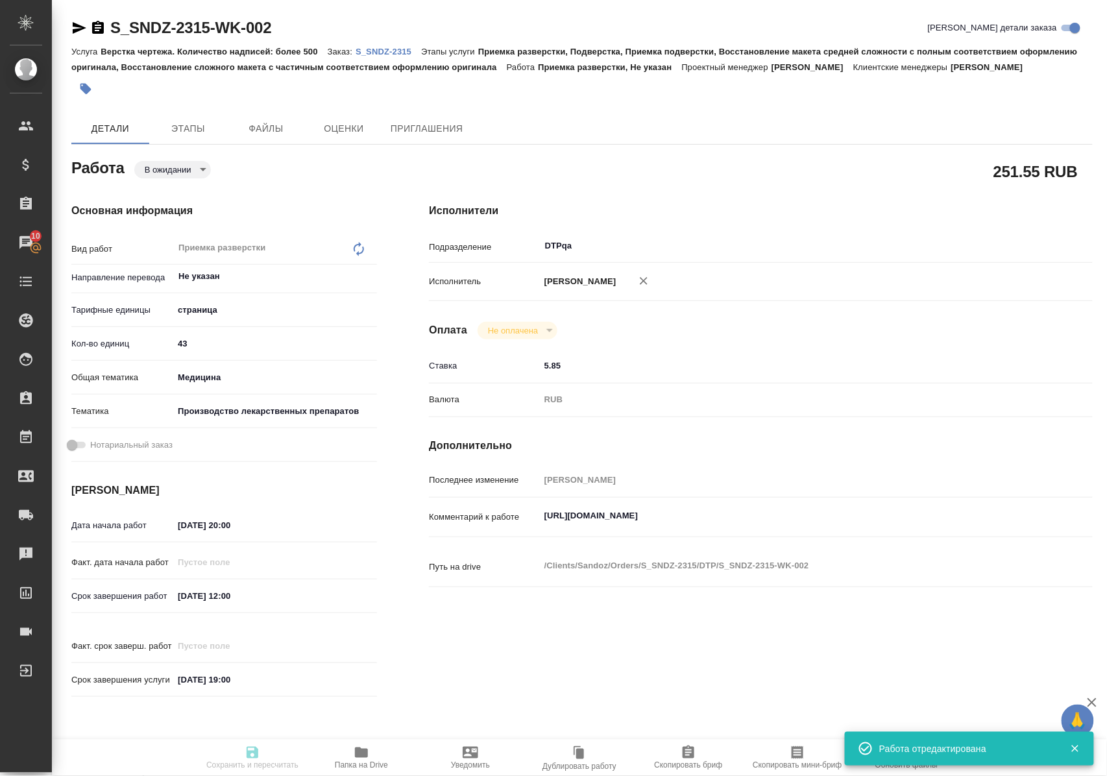
type input "[DATE] 19:00"
type input "DTPqa"
type input "notPayed"
type input "5.85"
type input "RUB"
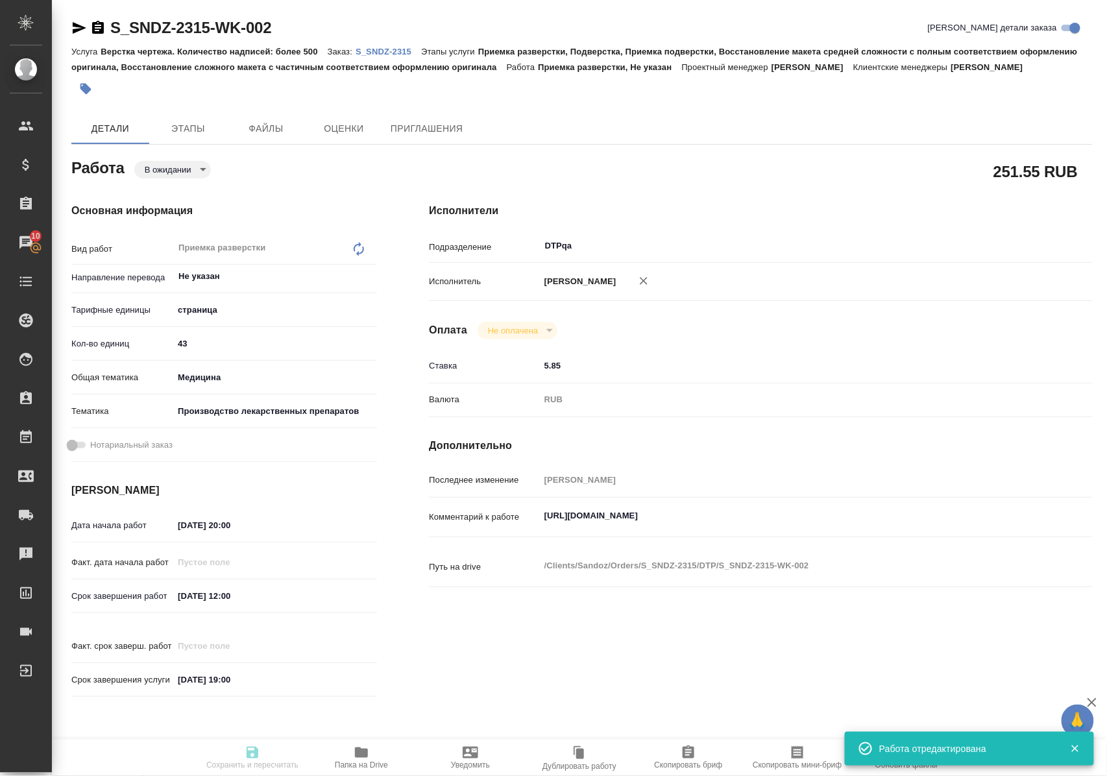
type input "[PERSON_NAME]"
type textarea "[URL][DOMAIN_NAME]"
type textarea "x"
type textarea "/Clients/Sandoz/Orders/S_SNDZ-2315/DTP/S_SNDZ-2315-WK-002"
type textarea "x"
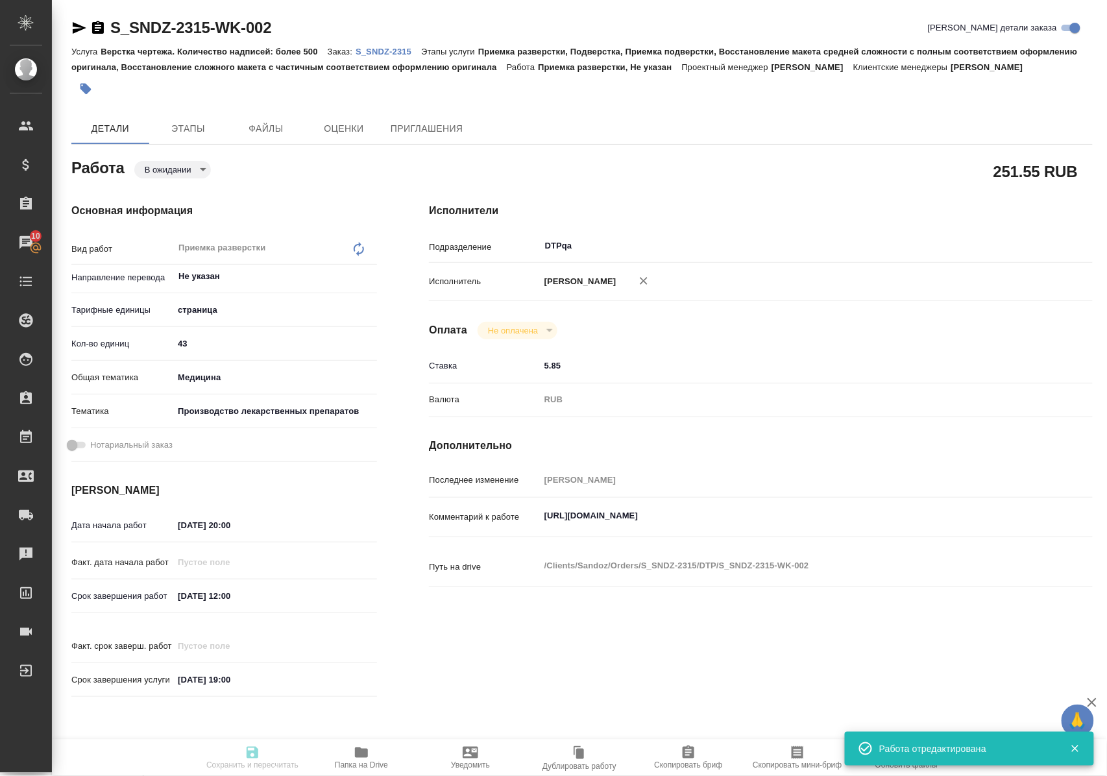
type input "S_SNDZ-2315"
type input "Верстка чертежа. Количество надписей: более 500"
type input "Приемка разверстки, Подверстка, Приемка подверстки, Восстановление макета средн…"
type input "[PERSON_NAME]"
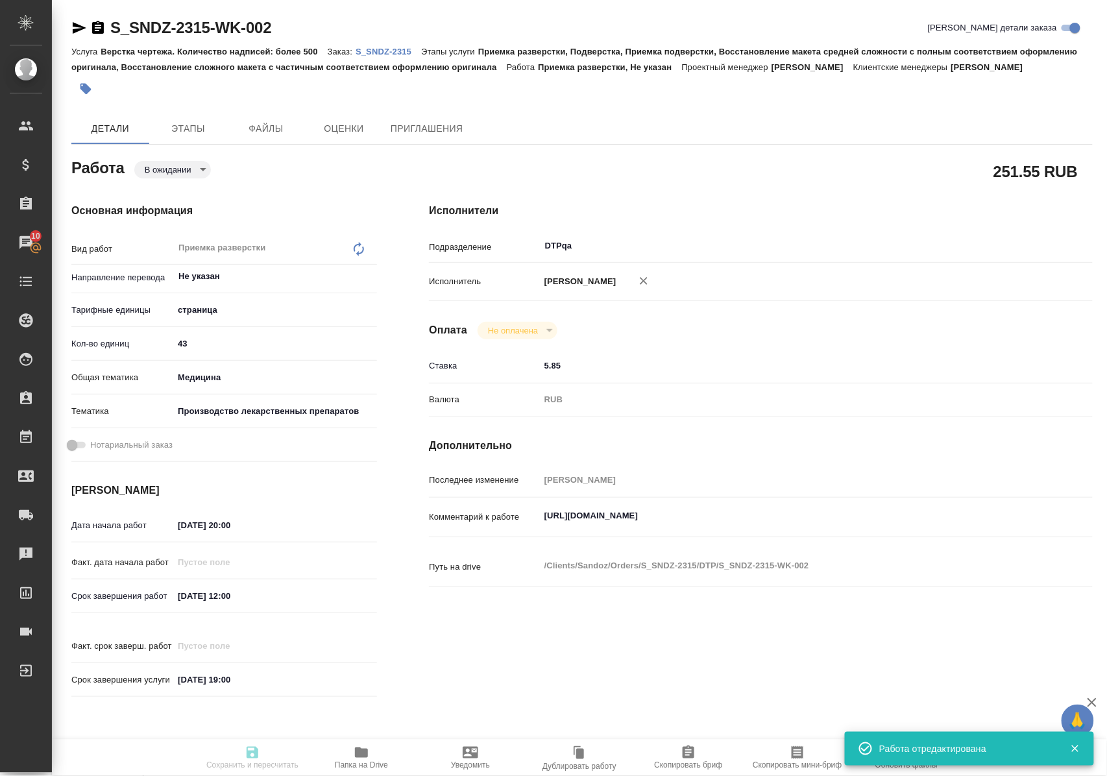
type input "/Clients/Sandoz/Orders/S_SNDZ-2315"
type textarea "x"
type textarea "Lor ipsumdolor sitametcons adipisc elitseddoe te incidid utla et dolore ma 25 a…"
type textarea "x"
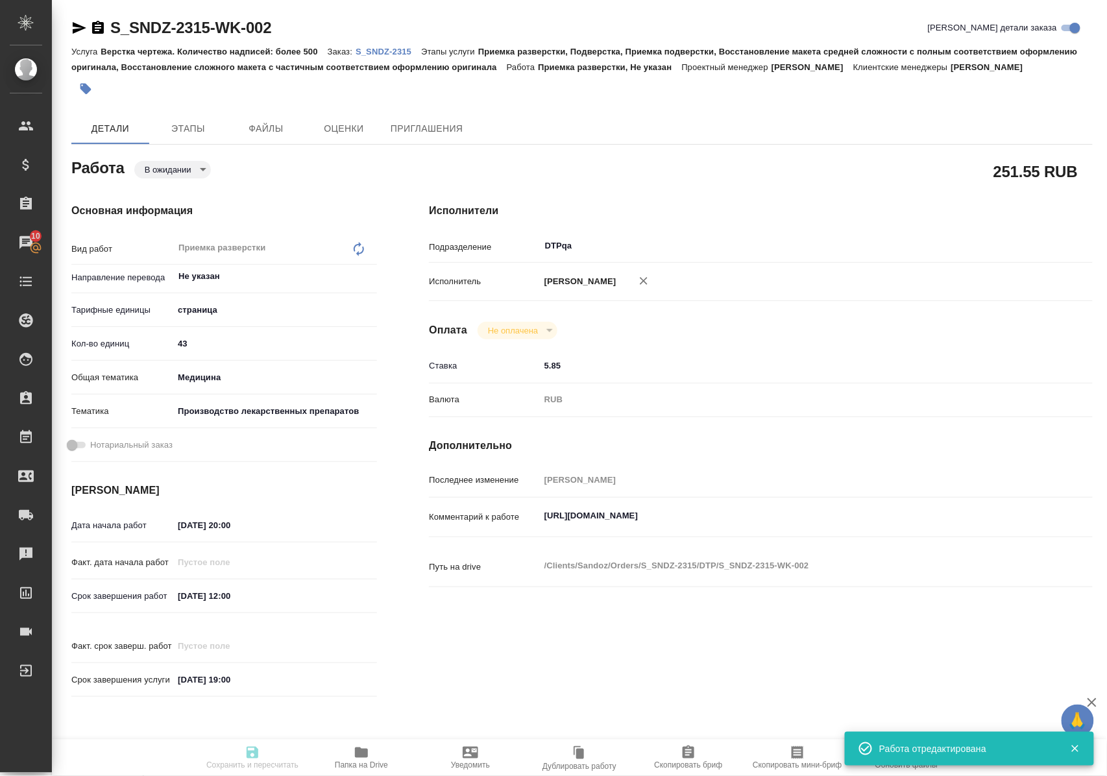
type textarea "x"
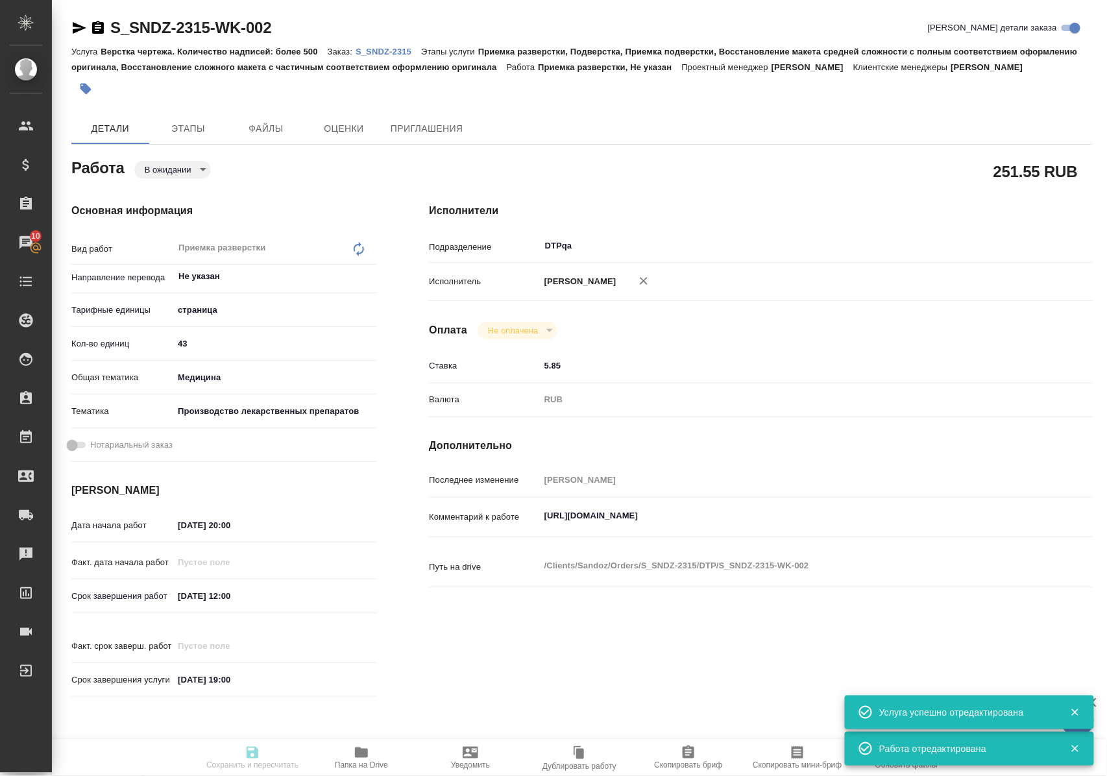
type textarea "x"
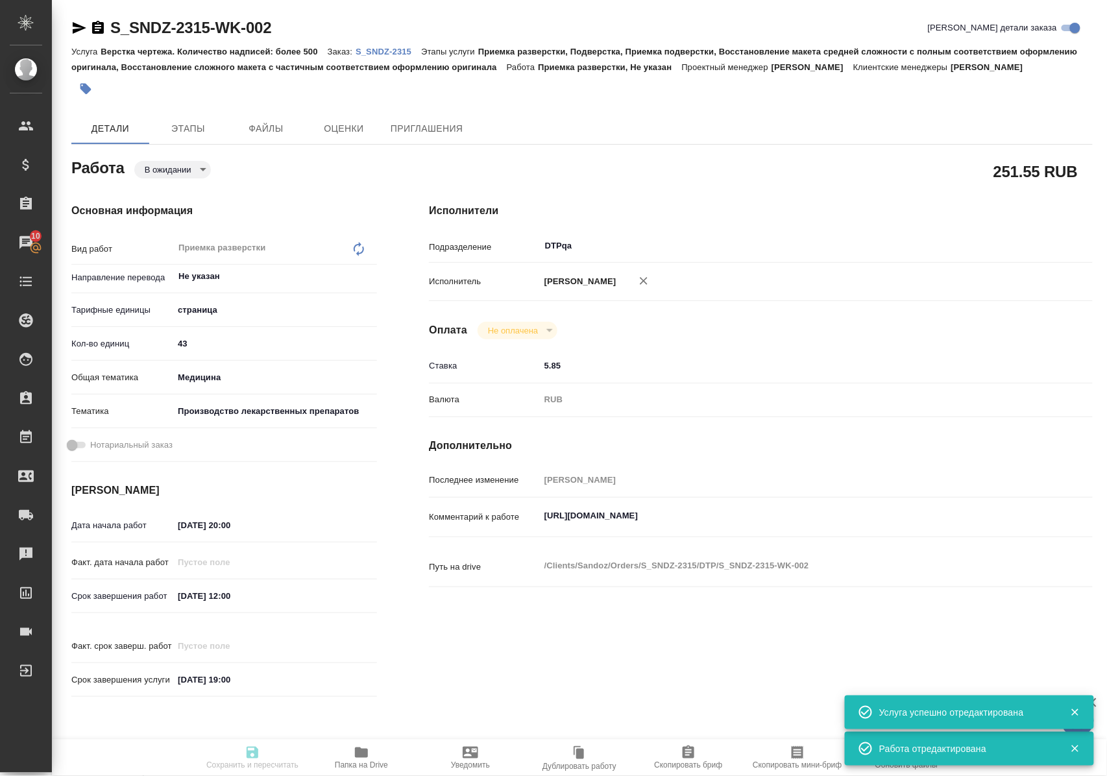
type input "pending"
type textarea "Приемка разверстки"
type textarea "x"
type input "Не указан"
type input "5a8b1489cc6b4906c91bfdb2"
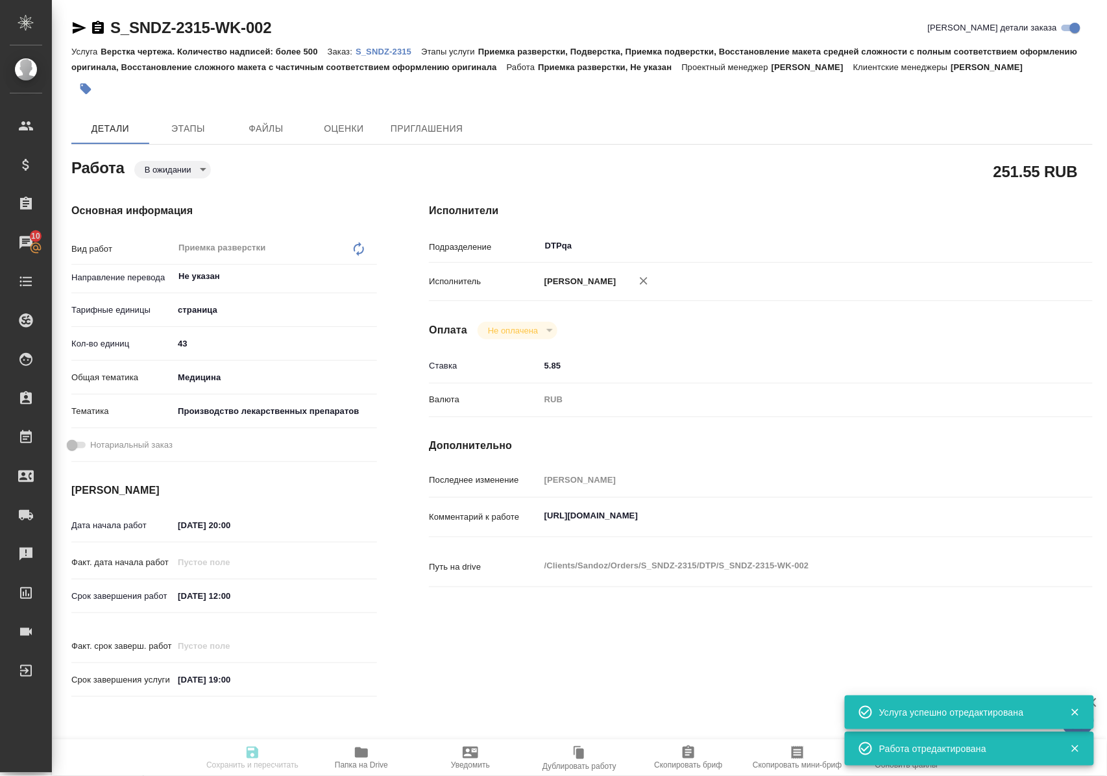
type input "43"
type input "med"
type input "614982fec5ecbb70f805293f"
type input "[DATE] 20:00"
type input "[DATE] 12:00"
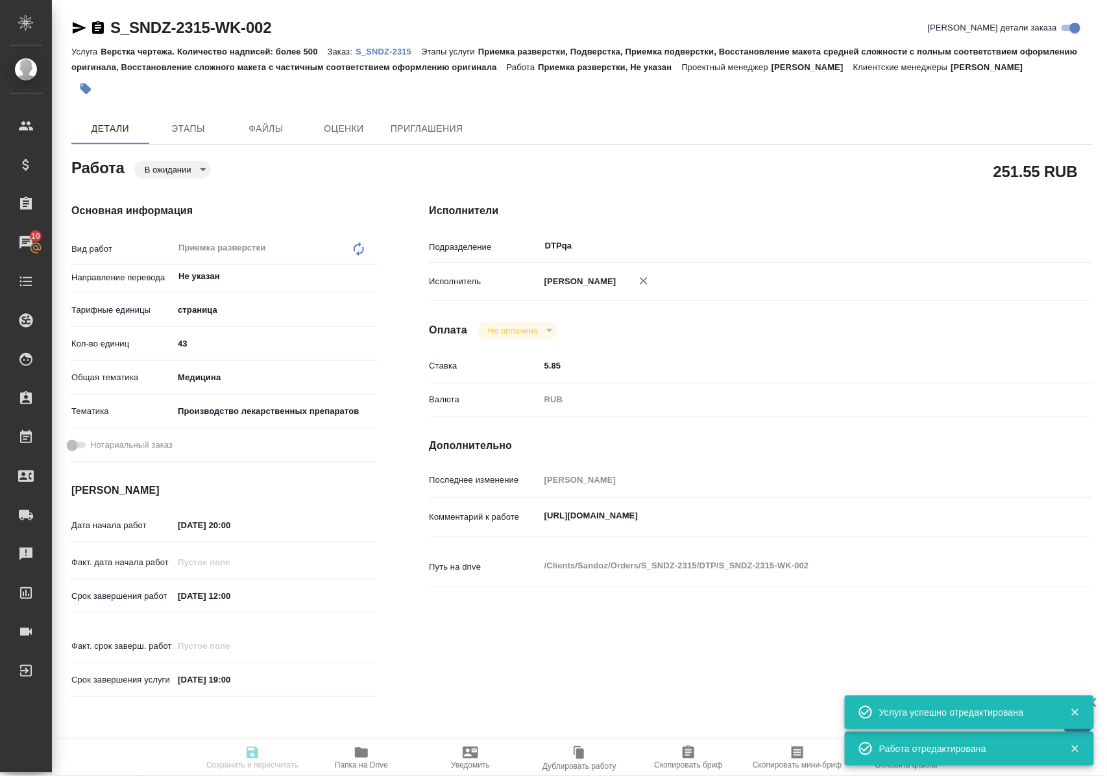
type input "[DATE] 19:00"
type input "DTPqa"
type input "notPayed"
type input "5.85"
type input "RUB"
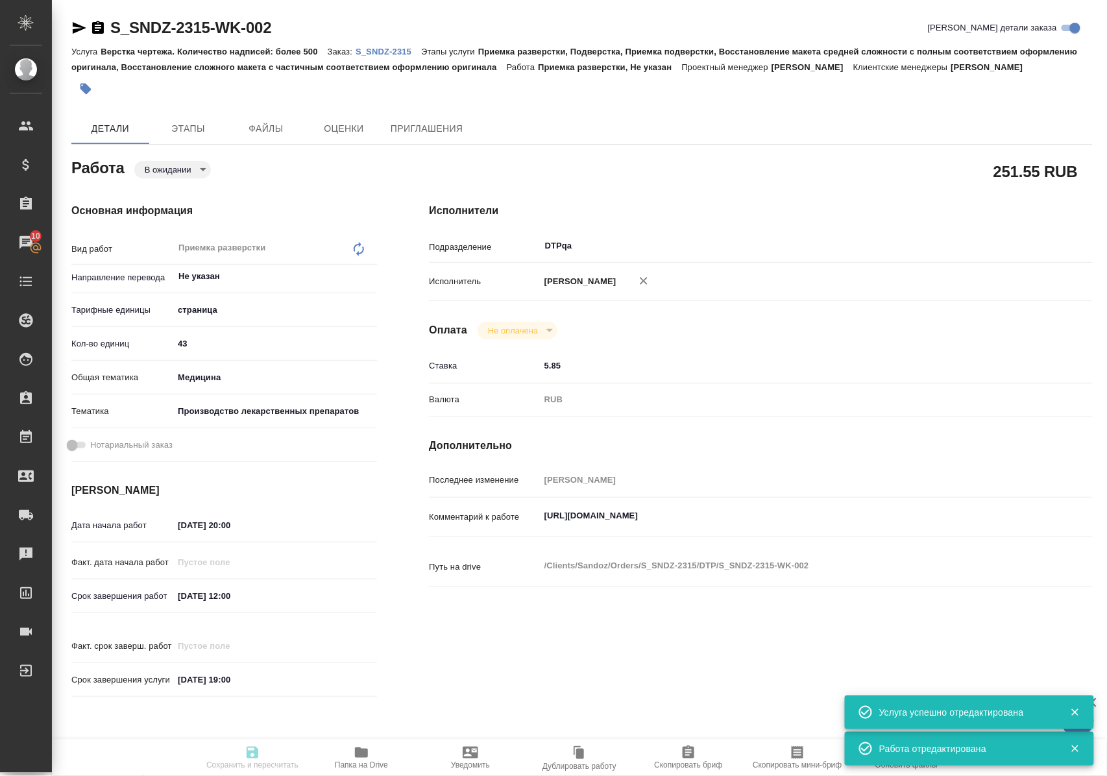
type input "[PERSON_NAME]"
type textarea "[URL][DOMAIN_NAME]"
type textarea "x"
type textarea "/Clients/Sandoz/Orders/S_SNDZ-2315/DTP/S_SNDZ-2315-WK-002"
type textarea "x"
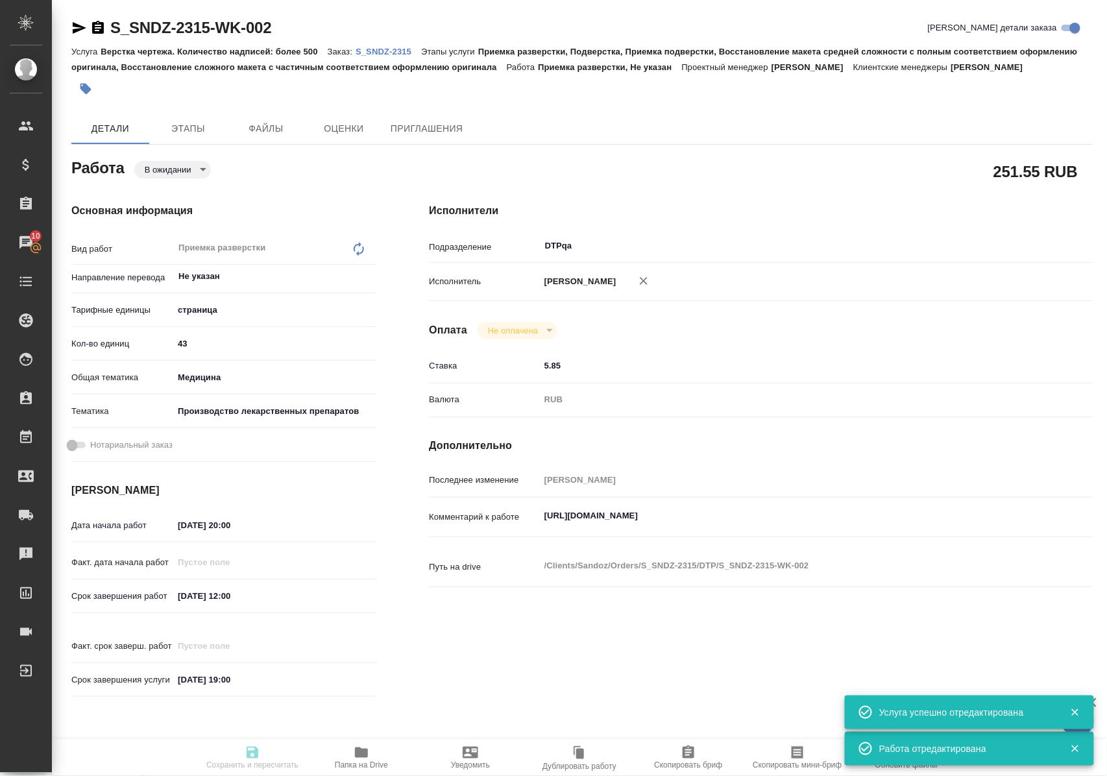
type input "S_SNDZ-2315"
type input "Верстка чертежа. Количество надписей: более 500"
type input "Приемка разверстки, Подверстка, Приемка подверстки, Восстановление макета средн…"
type input "[PERSON_NAME]"
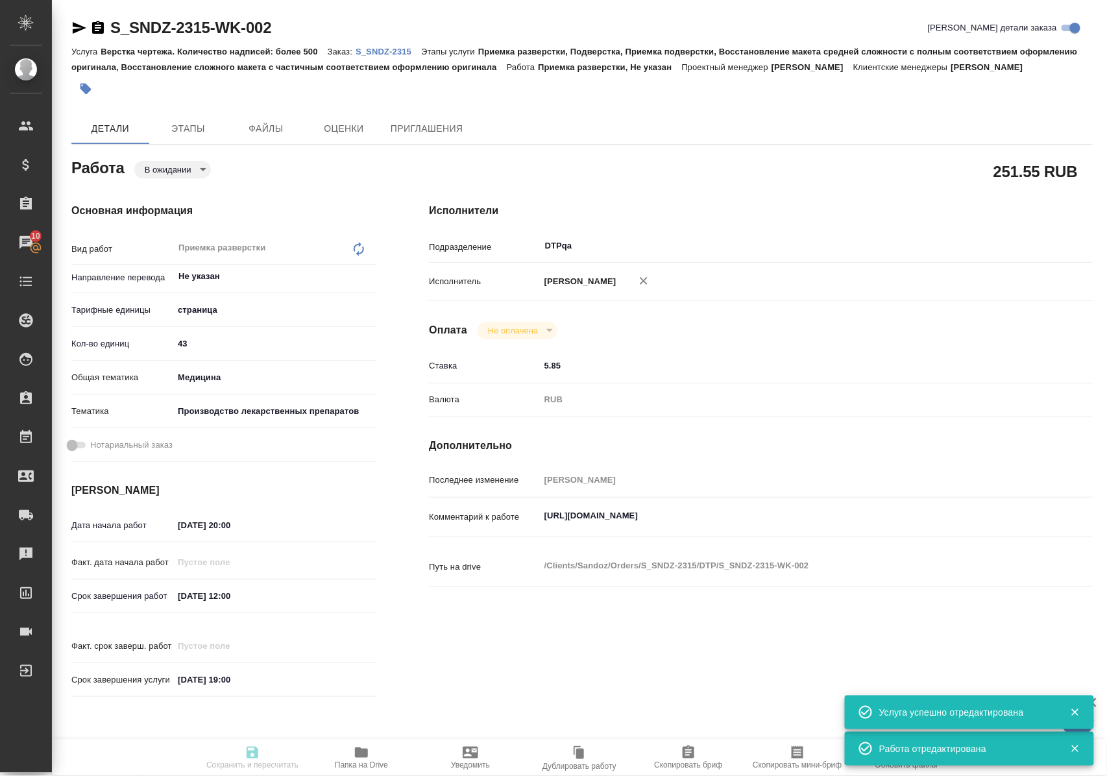
type input "/Clients/Sandoz/Orders/S_SNDZ-2315"
type textarea "x"
type textarea "Lor ipsumdolor sitametcons adipisc elitseddoe te incidid utla et dolore ma 25 a…"
type textarea "x"
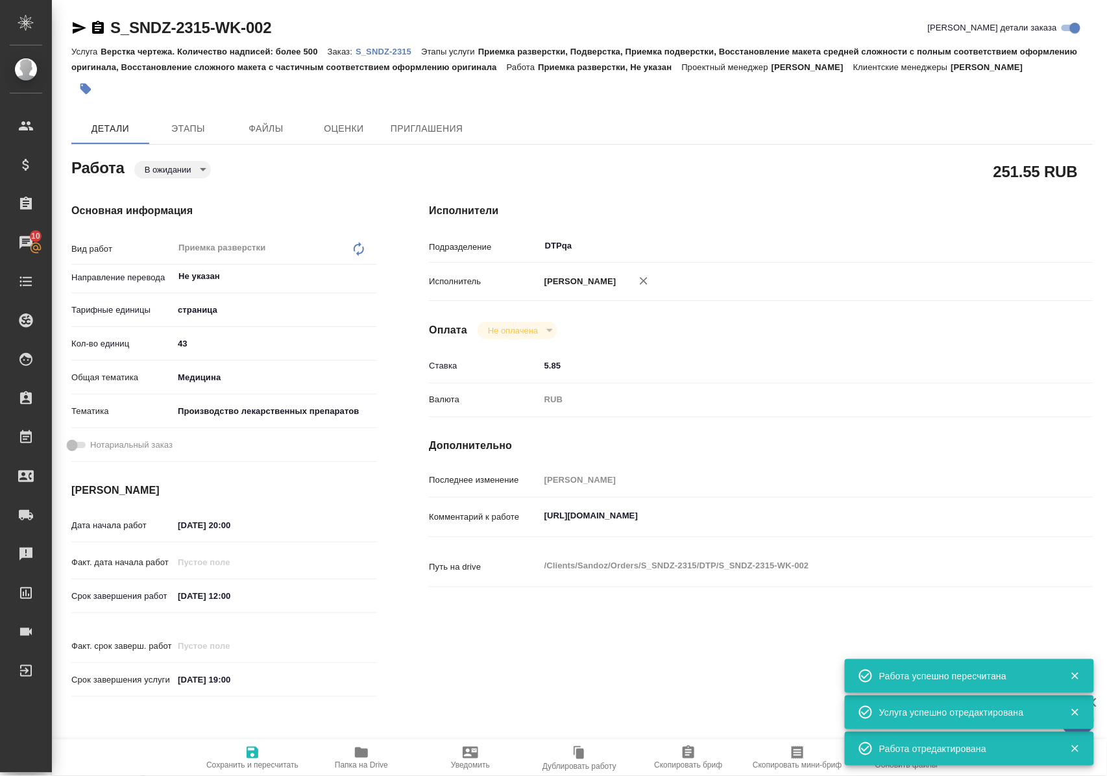
type textarea "x"
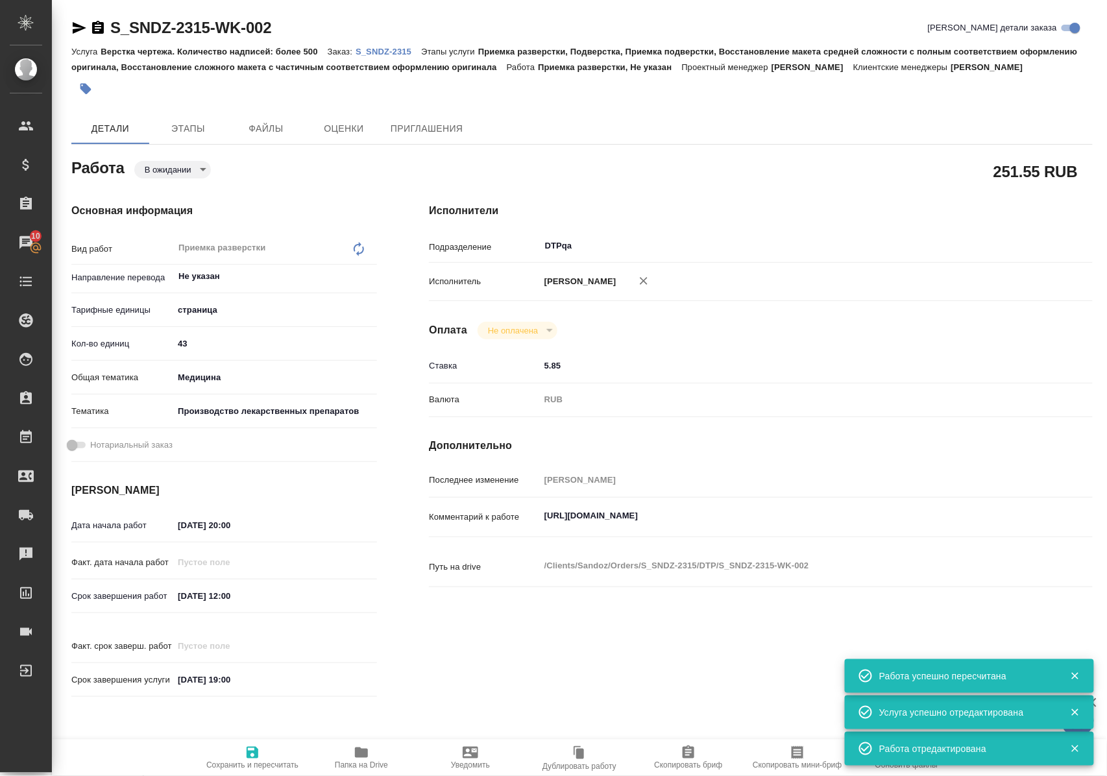
type textarea "x"
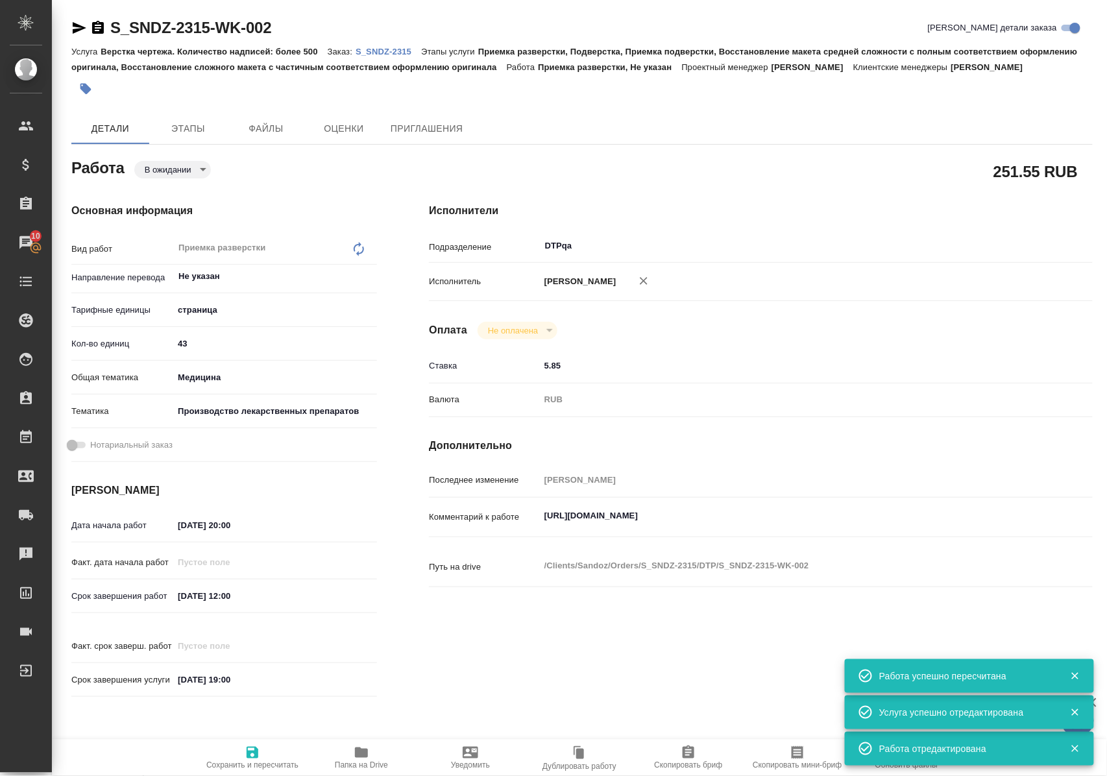
type textarea "x"
